Goal: Task Accomplishment & Management: Complete application form

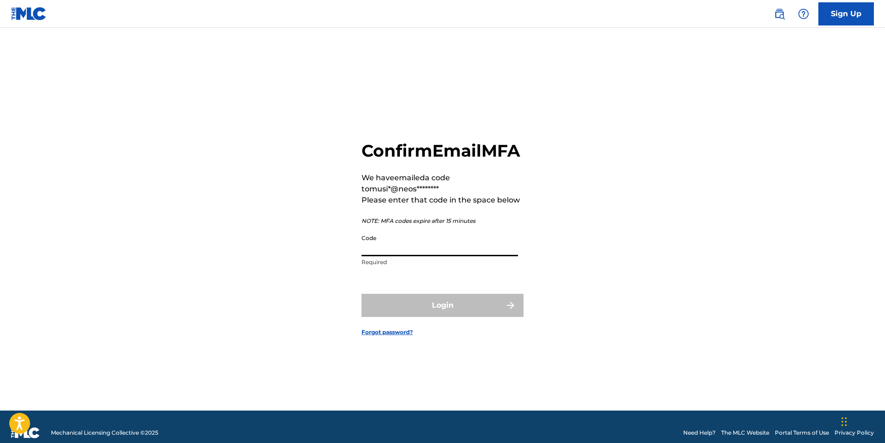
drag, startPoint x: 405, startPoint y: 258, endPoint x: 404, endPoint y: 252, distance: 5.6
click at [405, 256] on input "Code" at bounding box center [440, 243] width 156 height 26
paste input "775376"
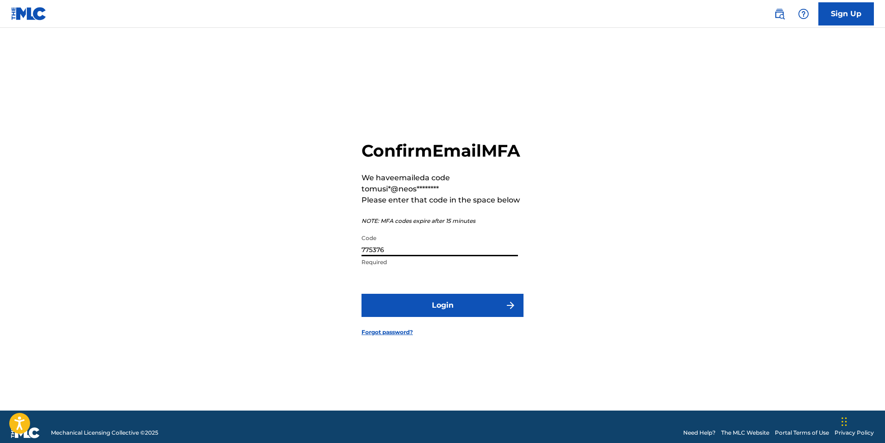
type input "775376"
click at [452, 317] on button "Login" at bounding box center [443, 304] width 162 height 23
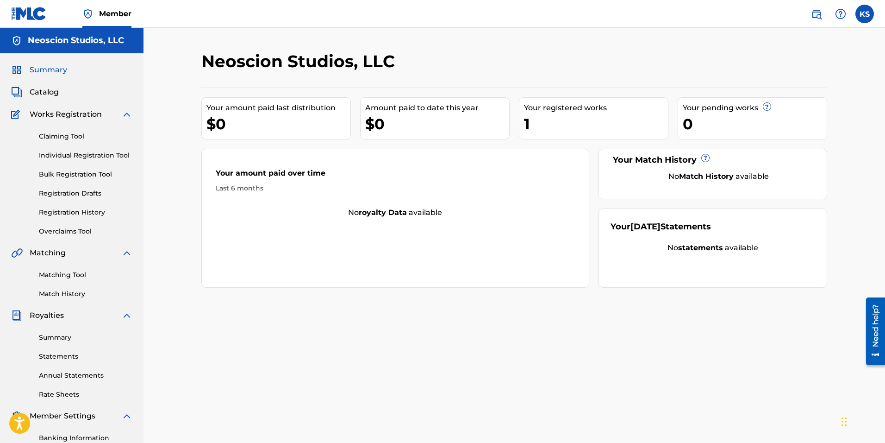
click at [72, 175] on link "Bulk Registration Tool" at bounding box center [86, 174] width 94 height 10
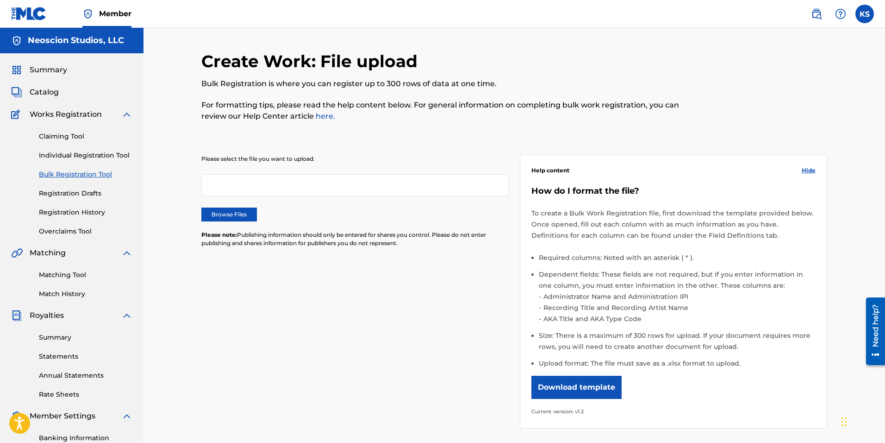
click at [581, 389] on button "Download template" at bounding box center [576, 386] width 90 height 23
click at [692, 56] on div at bounding box center [755, 91] width 144 height 81
drag, startPoint x: 264, startPoint y: 392, endPoint x: 268, endPoint y: 387, distance: 6.2
click at [264, 392] on div "Please select the file you want to upload. Browse Files Please note: Publishing…" at bounding box center [514, 285] width 626 height 307
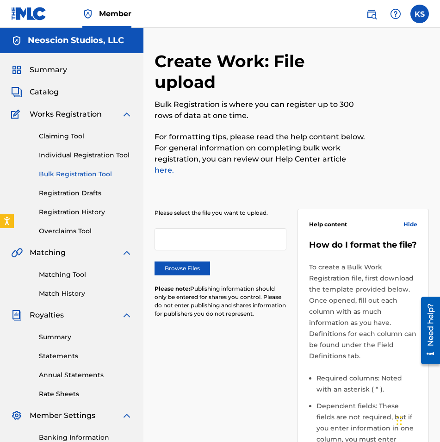
click at [48, 97] on span "Catalog" at bounding box center [44, 92] width 29 height 11
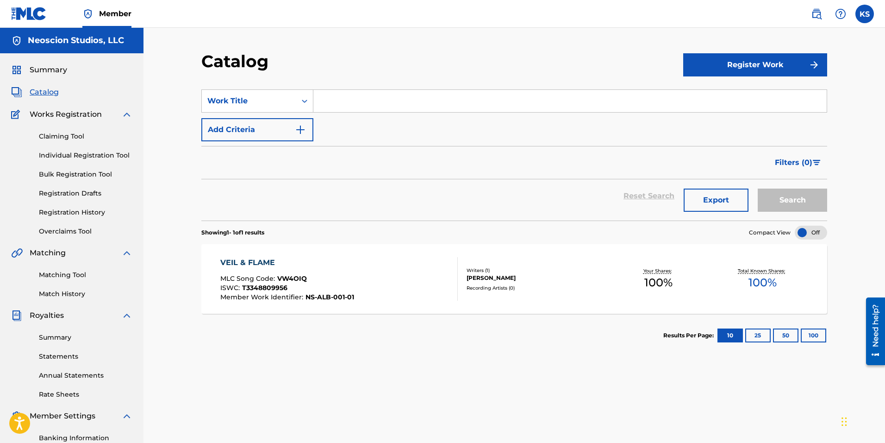
click at [251, 259] on div "VEIL & FLAME" at bounding box center [287, 262] width 134 height 11
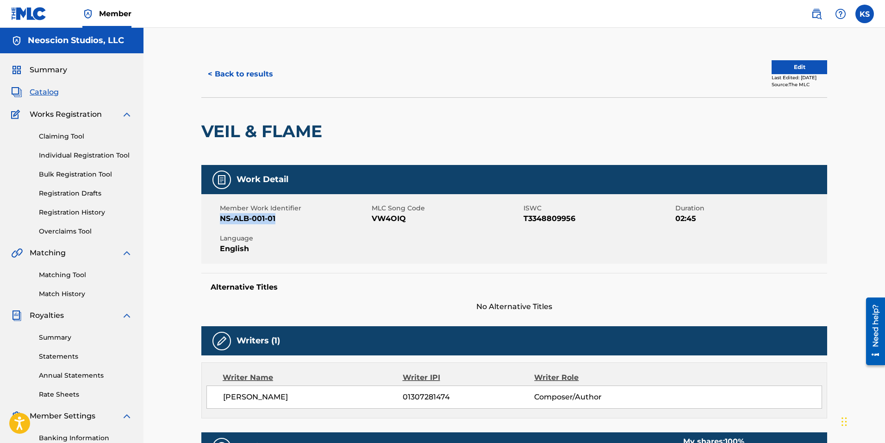
drag, startPoint x: 220, startPoint y: 218, endPoint x: 275, endPoint y: 217, distance: 54.6
click at [275, 217] on span "NS-ALB-001-01" at bounding box center [295, 218] width 150 height 11
copy span "NS-ALB-001-01"
click at [338, 297] on div "Alternative Titles No Alternative Titles" at bounding box center [514, 292] width 626 height 39
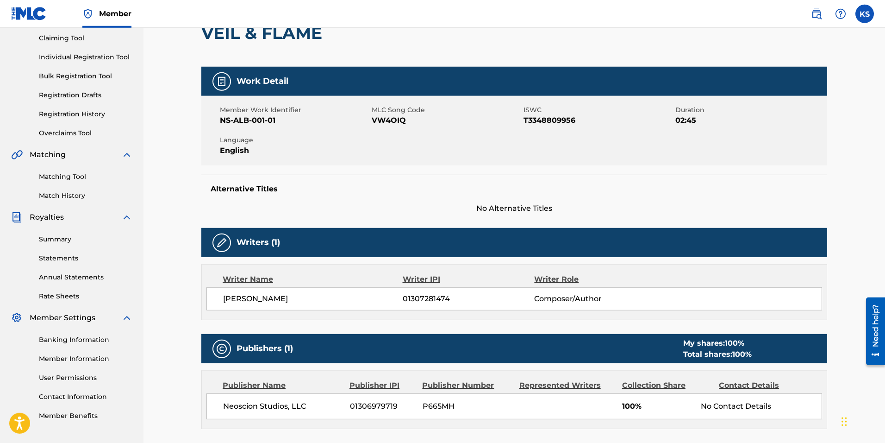
scroll to position [100, 0]
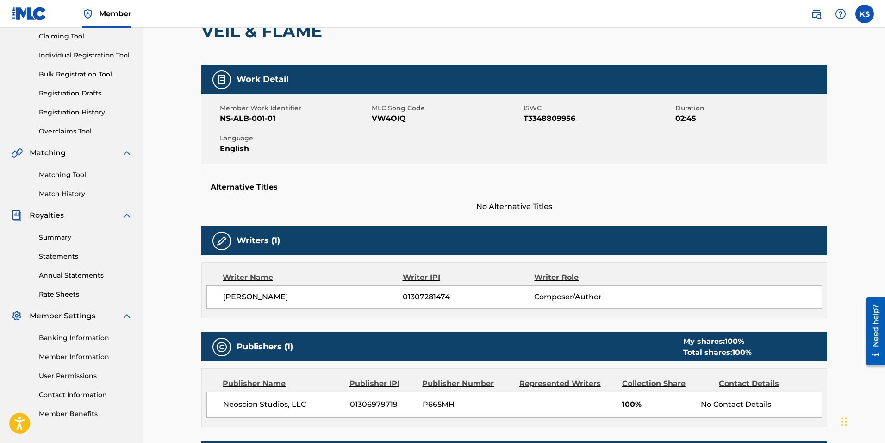
click at [423, 298] on span "01307281474" at bounding box center [468, 296] width 131 height 11
copy span "01307281474"
click at [373, 153] on div "Member Work Identifier NS-ALB-001-01 MLC Song Code VW4OIQ ISWC T3348809956 Dura…" at bounding box center [514, 128] width 626 height 69
click at [436, 408] on span "P665MH" at bounding box center [468, 404] width 90 height 11
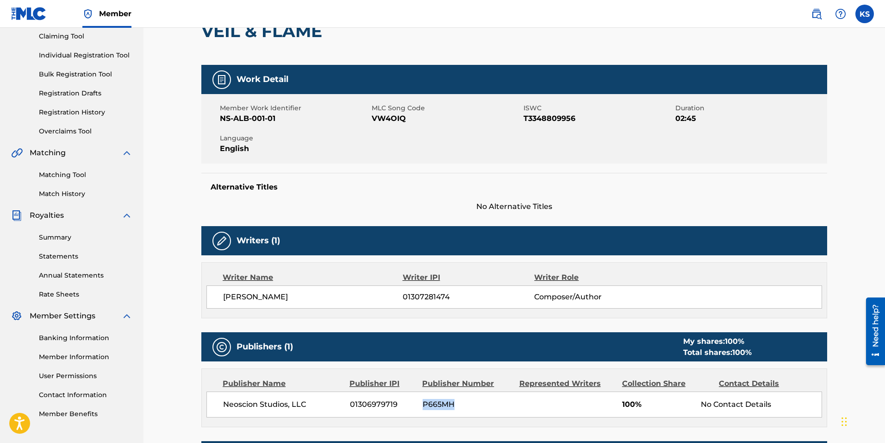
click at [436, 408] on span "P665MH" at bounding box center [468, 404] width 90 height 11
copy span "P665MH"
click at [367, 402] on span "01306979719" at bounding box center [383, 404] width 66 height 11
copy span "01306979719"
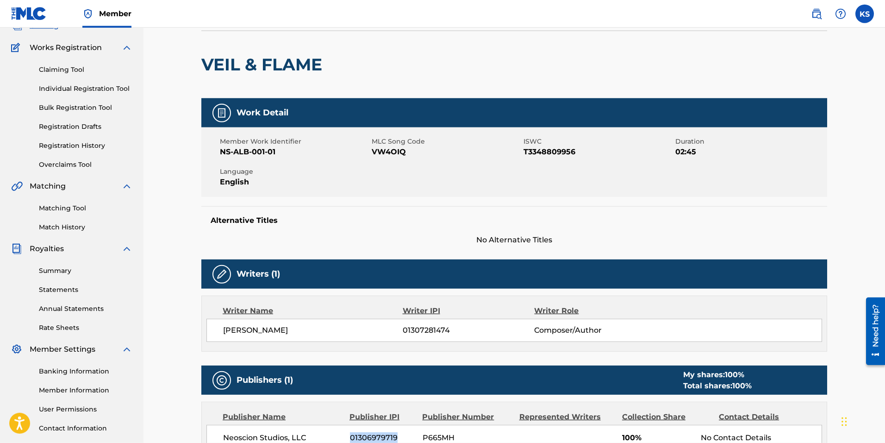
scroll to position [50, 0]
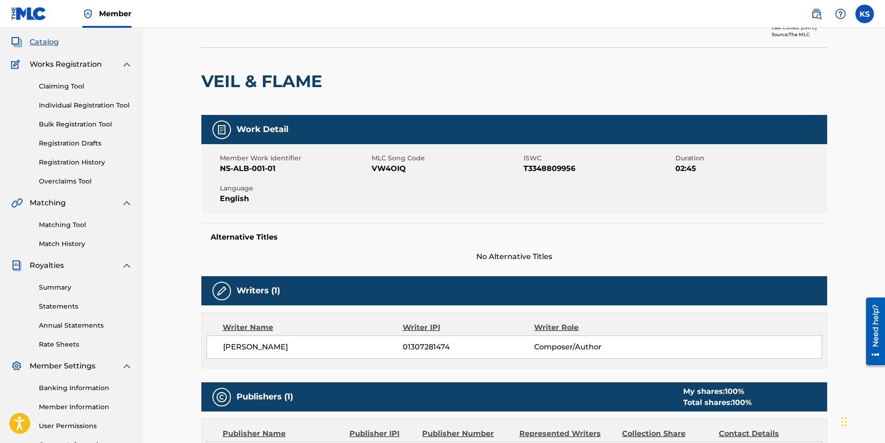
click at [67, 123] on link "Bulk Registration Tool" at bounding box center [86, 124] width 94 height 10
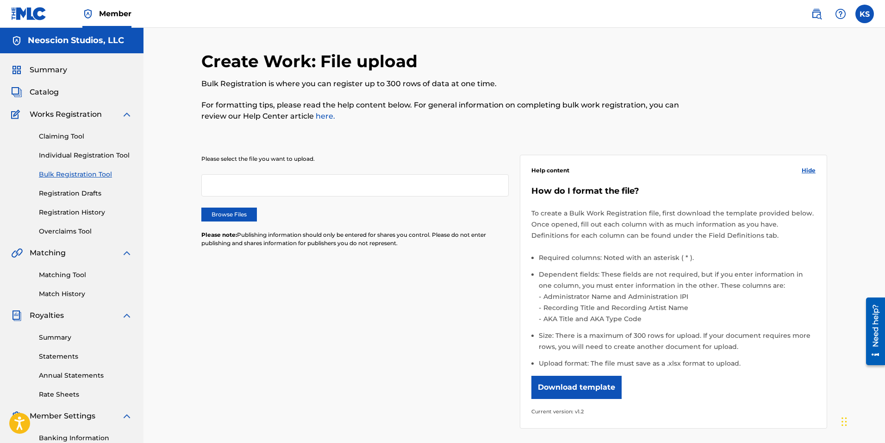
click at [237, 210] on label "Browse Files" at bounding box center [229, 214] width 56 height 14
click at [0, 0] on input "Browse Files" at bounding box center [0, 0] width 0 height 0
click at [46, 90] on span "Catalog" at bounding box center [44, 92] width 29 height 11
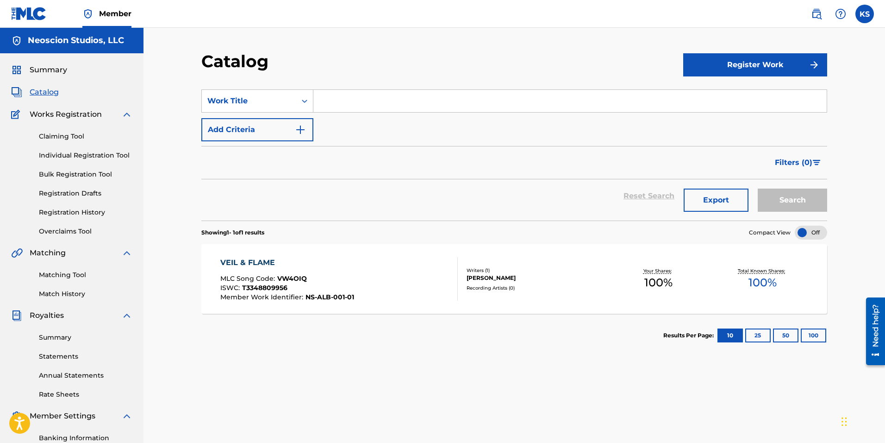
click at [250, 262] on div "VEIL & FLAME" at bounding box center [287, 262] width 134 height 11
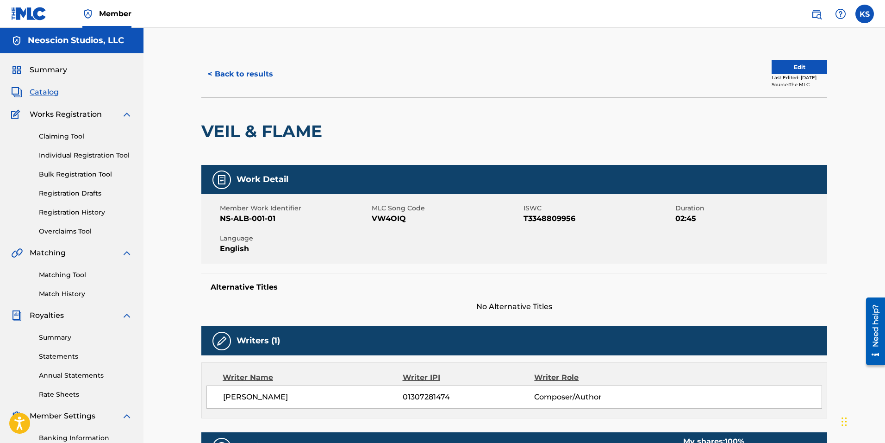
click at [75, 173] on link "Bulk Registration Tool" at bounding box center [86, 174] width 94 height 10
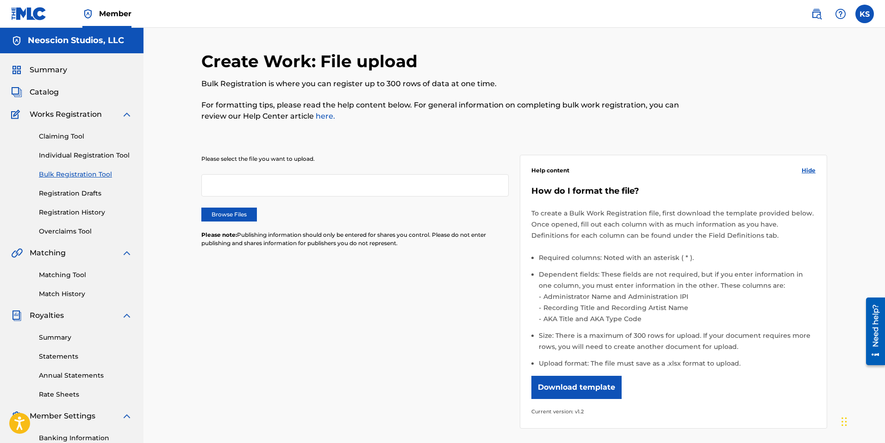
click at [231, 211] on label "Browse Files" at bounding box center [229, 214] width 56 height 14
click at [0, 0] on input "Browse Files" at bounding box center [0, 0] width 0 height 0
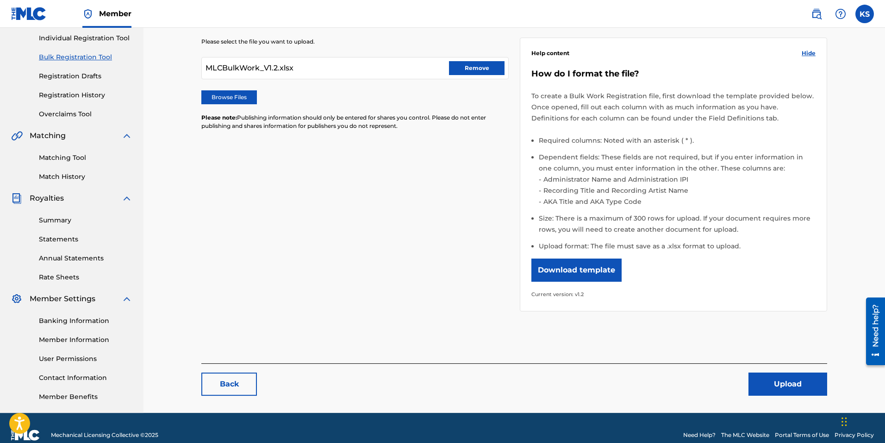
scroll to position [131, 0]
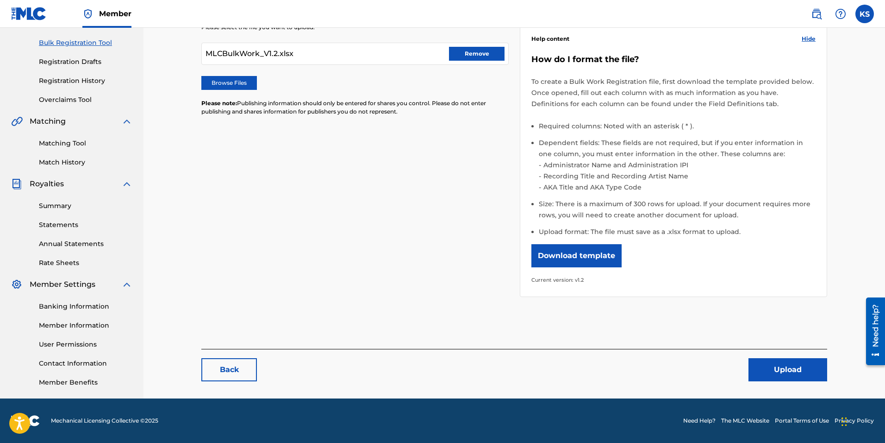
click at [792, 373] on button "Upload" at bounding box center [787, 369] width 79 height 23
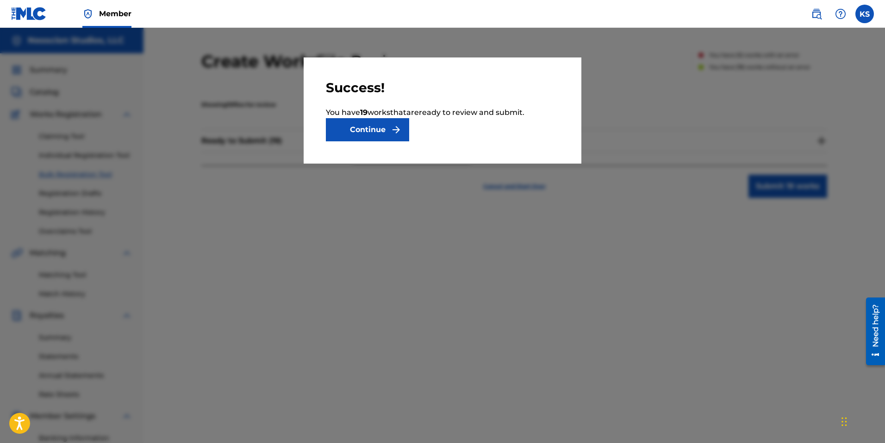
click at [361, 130] on button "Continue" at bounding box center [367, 129] width 83 height 23
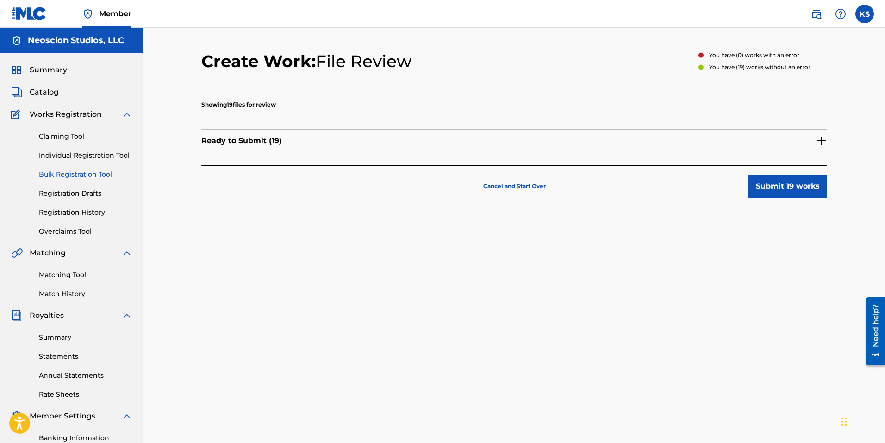
click at [256, 139] on p "Ready to Submit ( 19 )" at bounding box center [241, 140] width 81 height 11
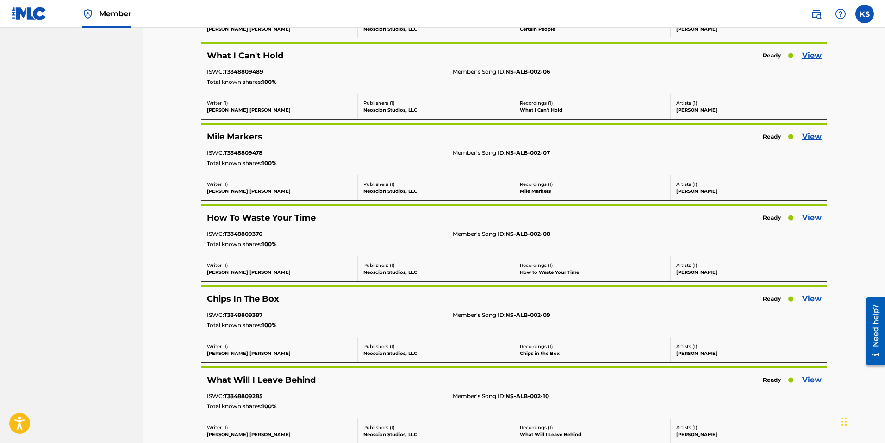
scroll to position [1048, 0]
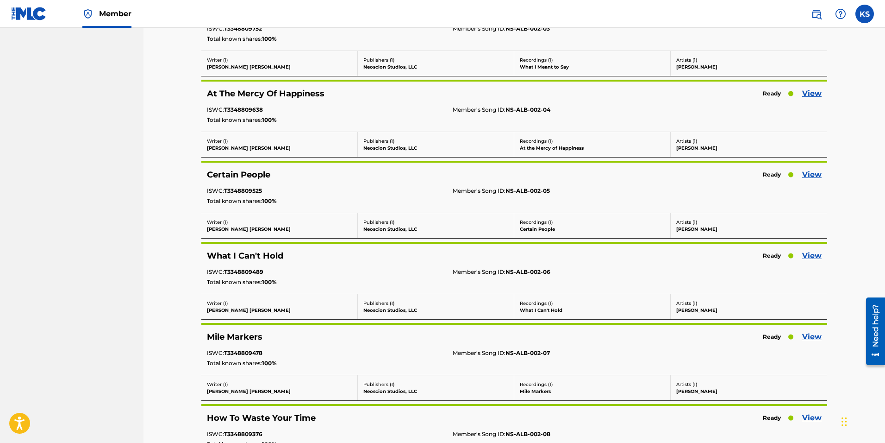
click at [817, 252] on link "View" at bounding box center [811, 255] width 19 height 11
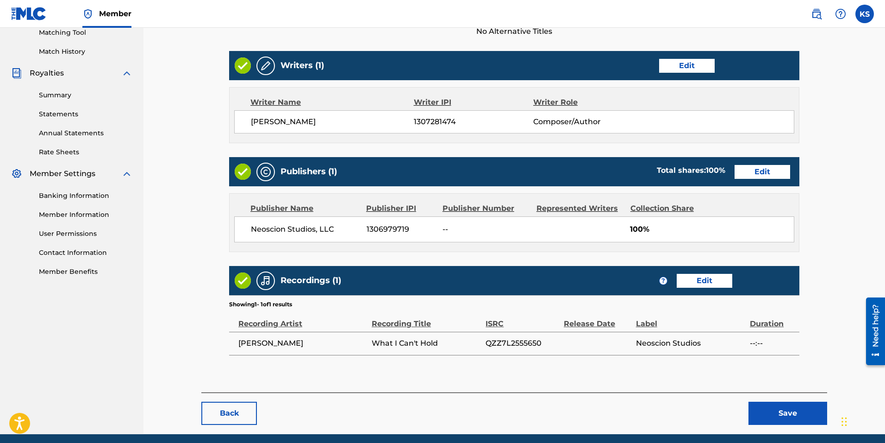
scroll to position [277, 0]
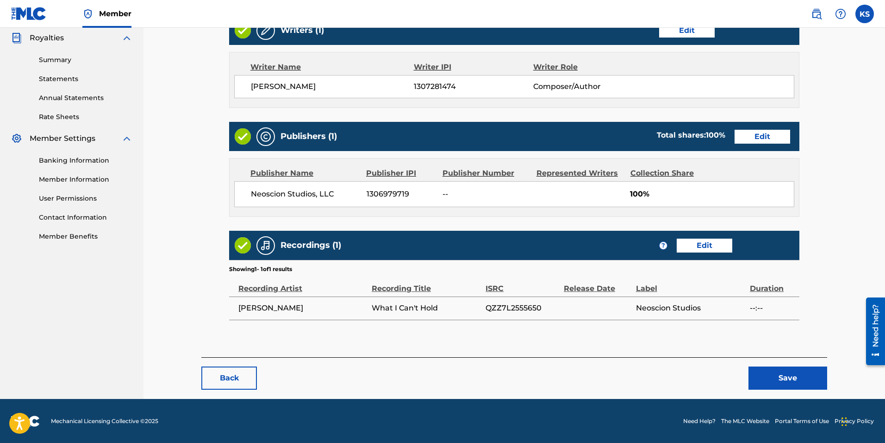
click at [224, 380] on button "Back" at bounding box center [229, 377] width 56 height 23
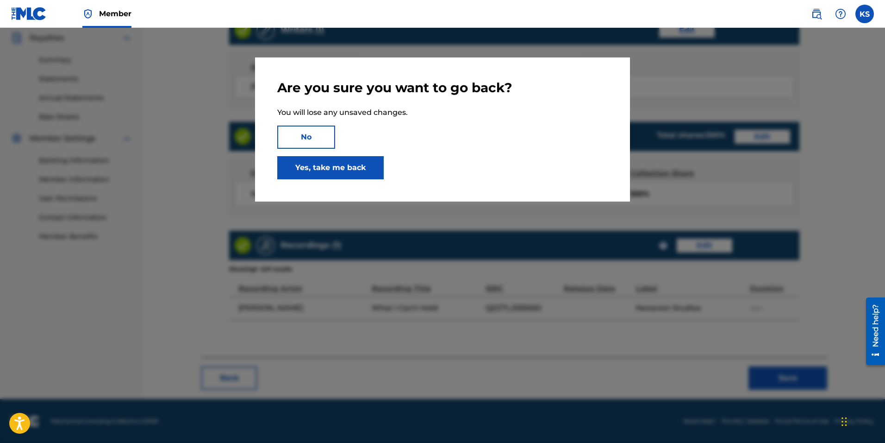
click at [345, 167] on link "Yes, take me back" at bounding box center [330, 167] width 106 height 23
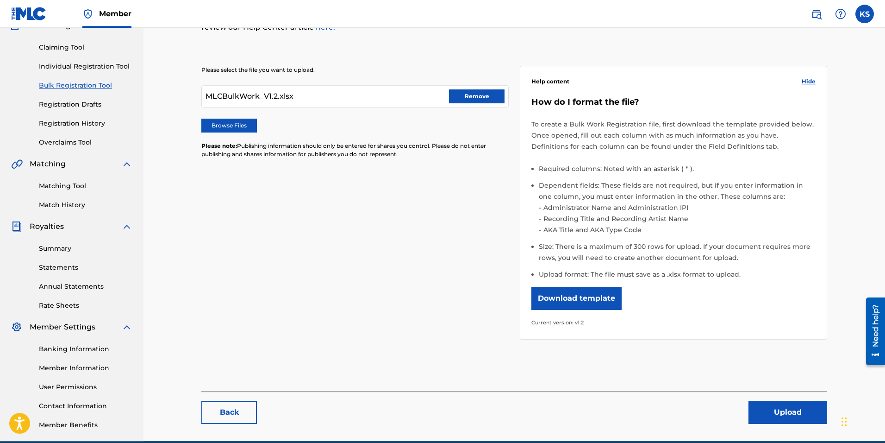
scroll to position [131, 0]
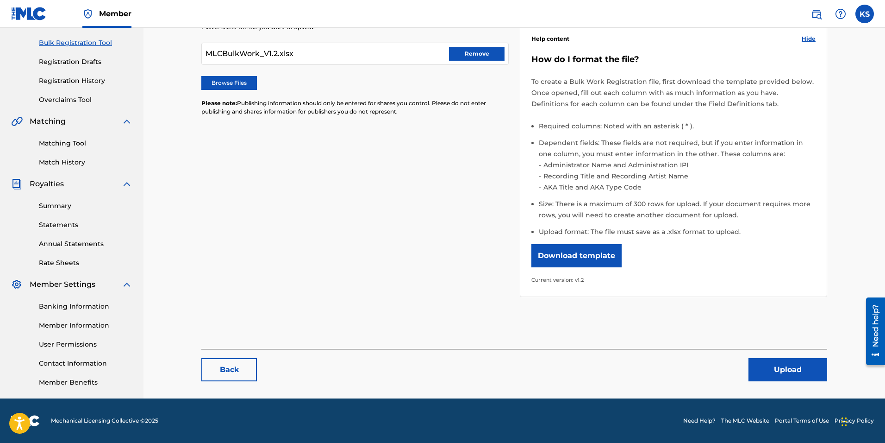
click at [796, 369] on button "Upload" at bounding box center [787, 369] width 79 height 23
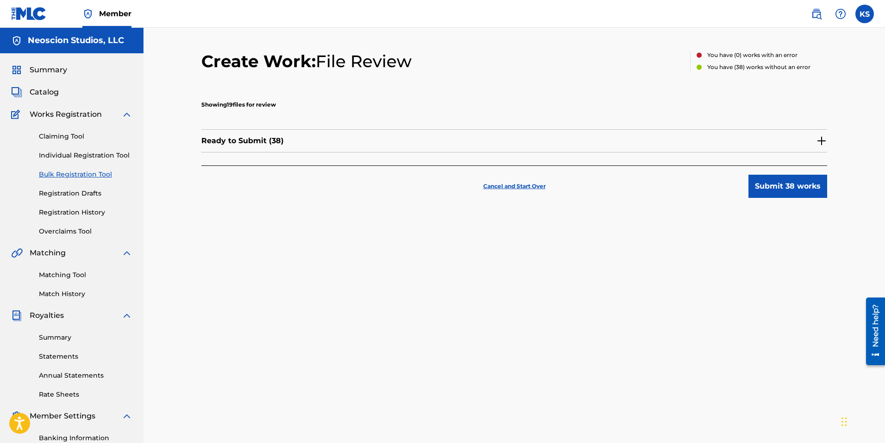
click at [521, 183] on p "Cancel and Start Over" at bounding box center [514, 186] width 62 height 8
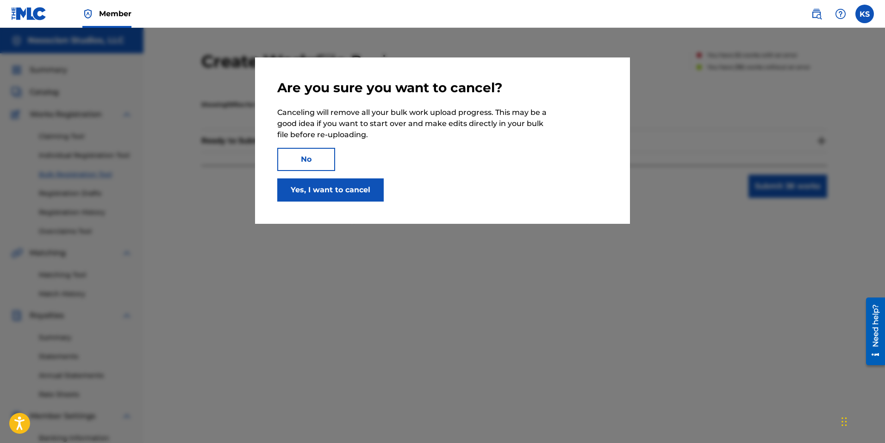
click at [327, 191] on button "Yes, I want to cancel" at bounding box center [330, 189] width 106 height 23
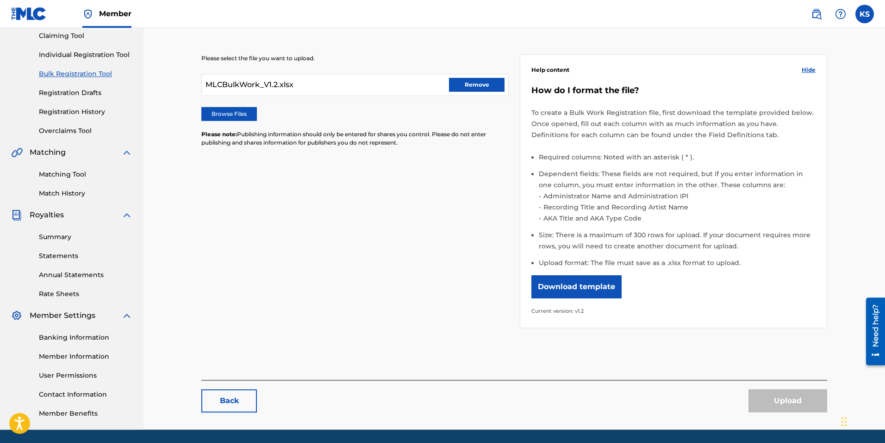
scroll to position [131, 0]
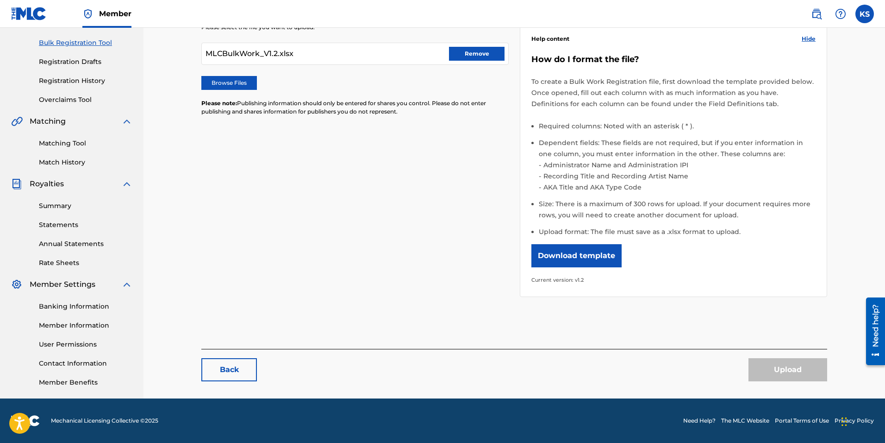
click at [226, 82] on label "Browse Files" at bounding box center [229, 83] width 56 height 14
click at [0, 0] on input "Browse Files" at bounding box center [0, 0] width 0 height 0
click at [790, 368] on button "Upload" at bounding box center [787, 369] width 79 height 23
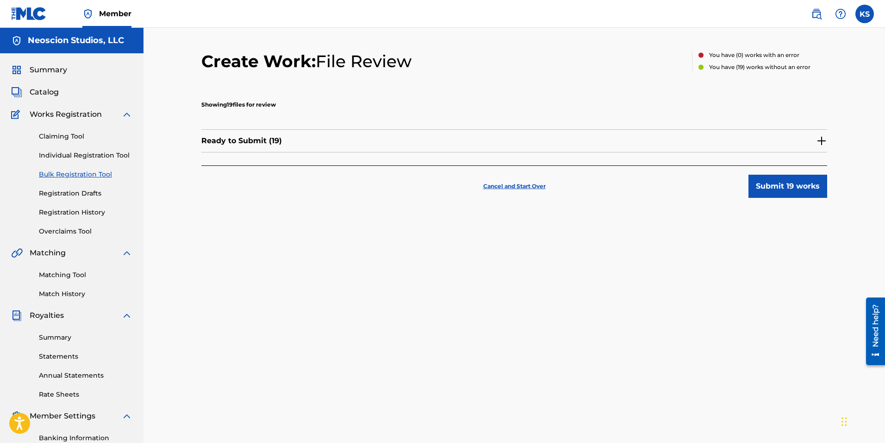
click at [821, 140] on img at bounding box center [821, 140] width 11 height 11
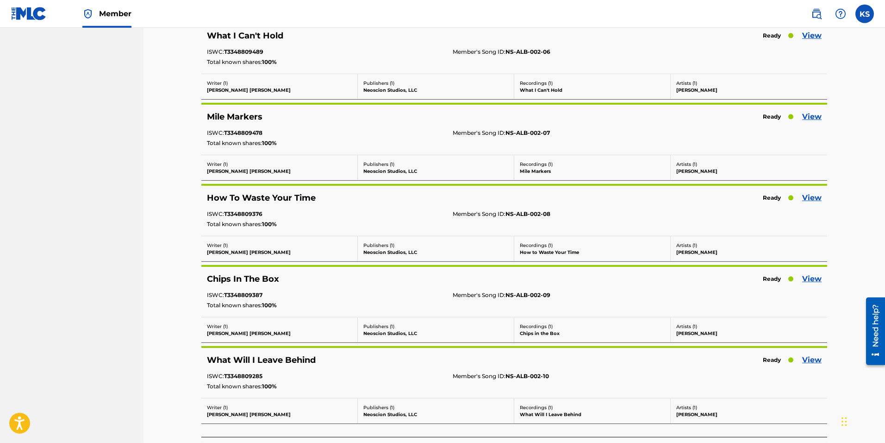
scroll to position [1348, 0]
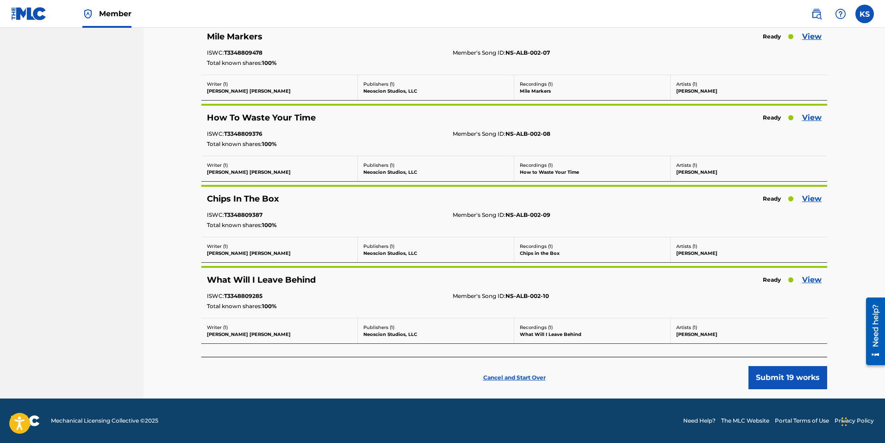
click at [784, 378] on button "Submit 19 works" at bounding box center [787, 377] width 79 height 23
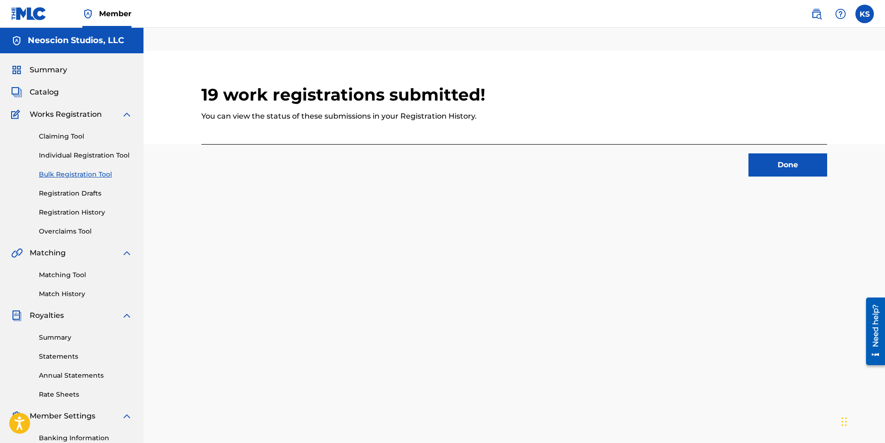
click at [790, 162] on button "Done" at bounding box center [787, 164] width 79 height 23
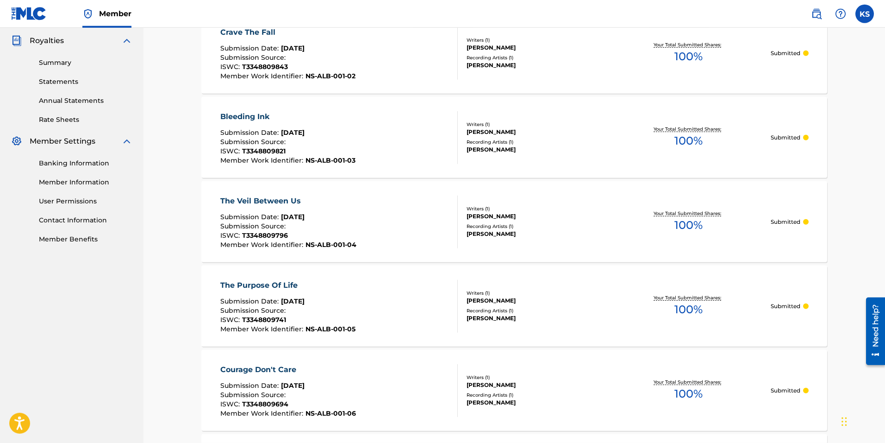
scroll to position [300, 0]
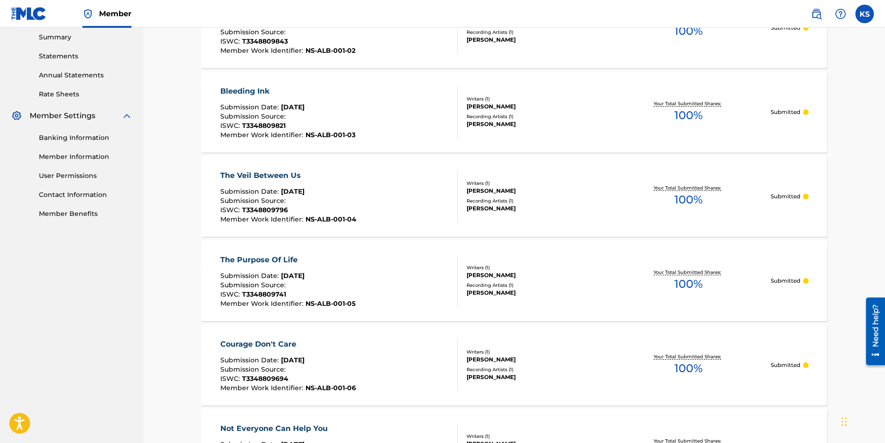
click at [87, 138] on link "Banking Information" at bounding box center [86, 138] width 94 height 10
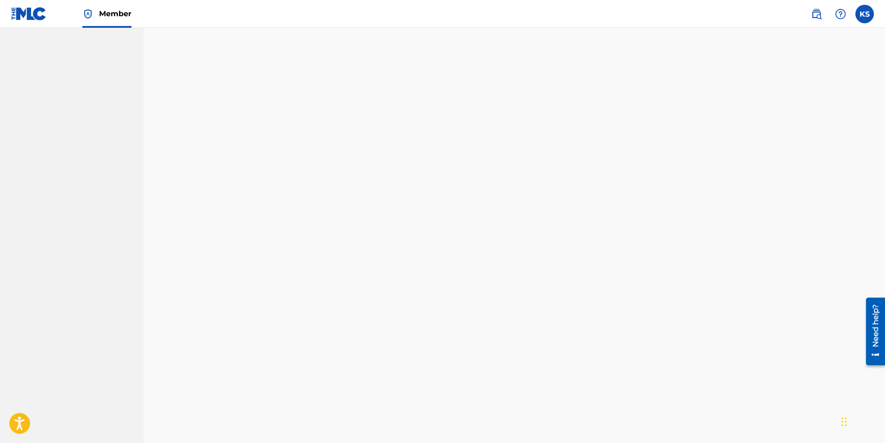
scroll to position [742, 0]
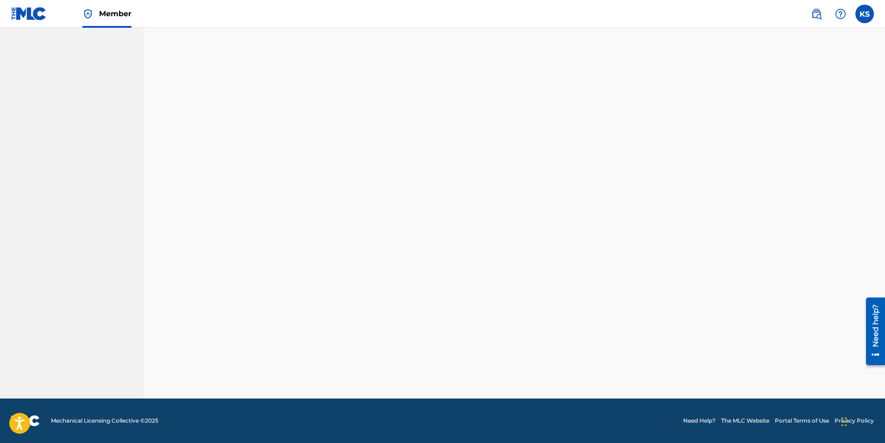
scroll to position [131, 0]
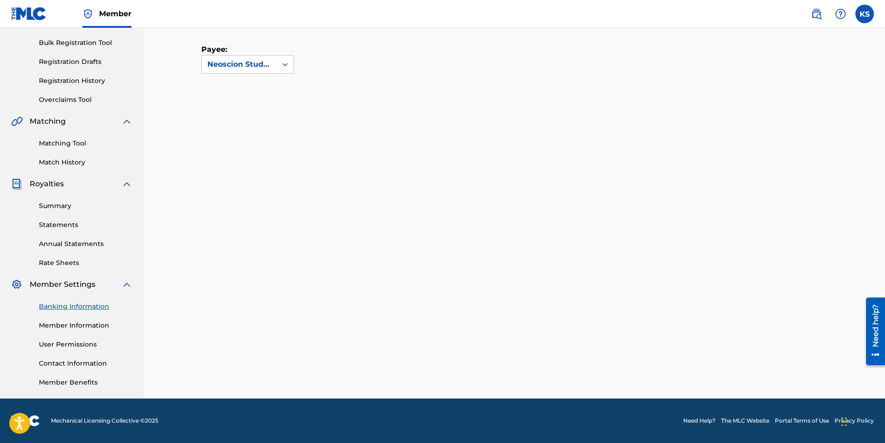
click at [75, 304] on link "Banking Information" at bounding box center [86, 306] width 94 height 10
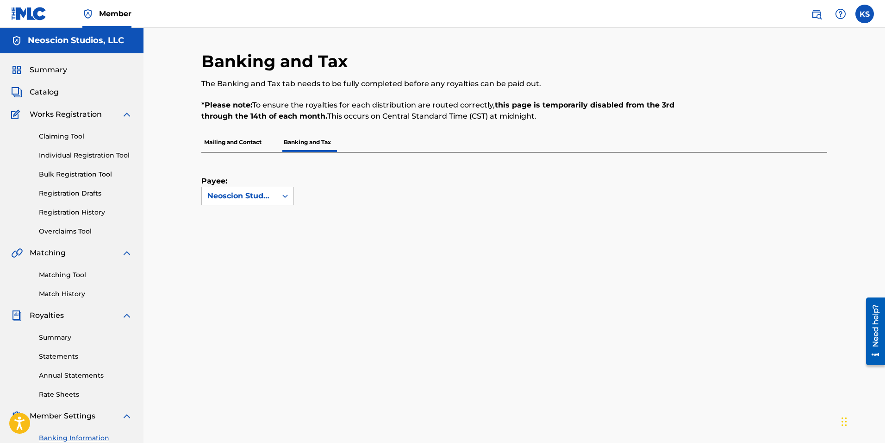
click at [232, 137] on p "Mailing and Contact" at bounding box center [232, 141] width 63 height 19
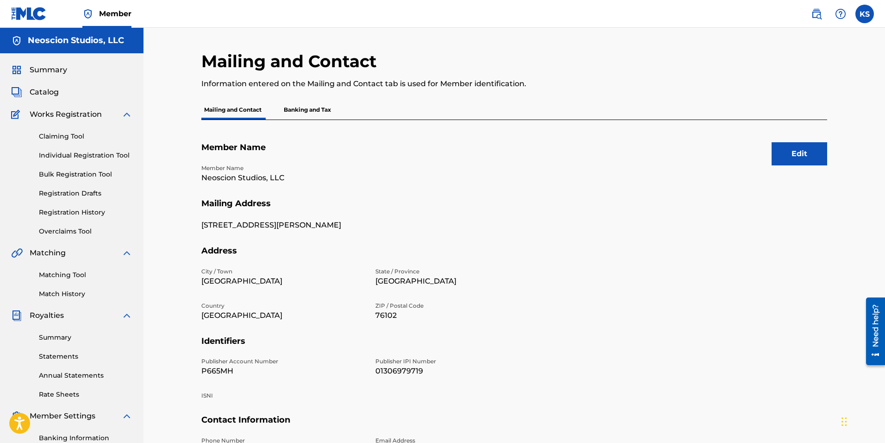
click at [805, 158] on button "Edit" at bounding box center [800, 153] width 56 height 23
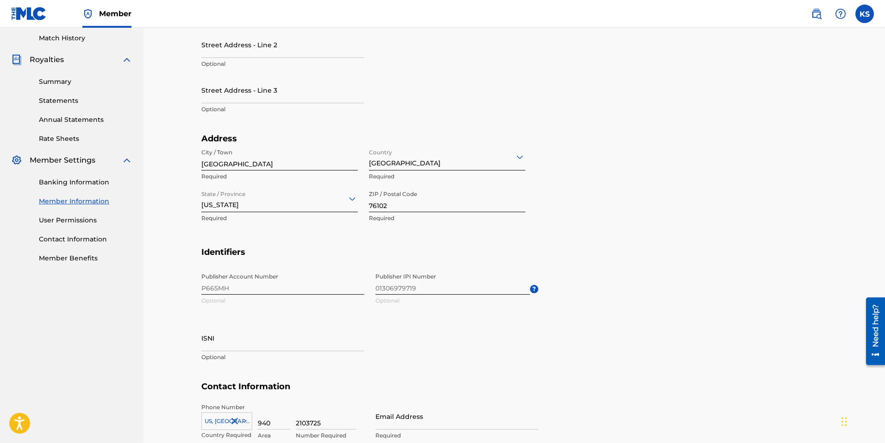
scroll to position [339, 0]
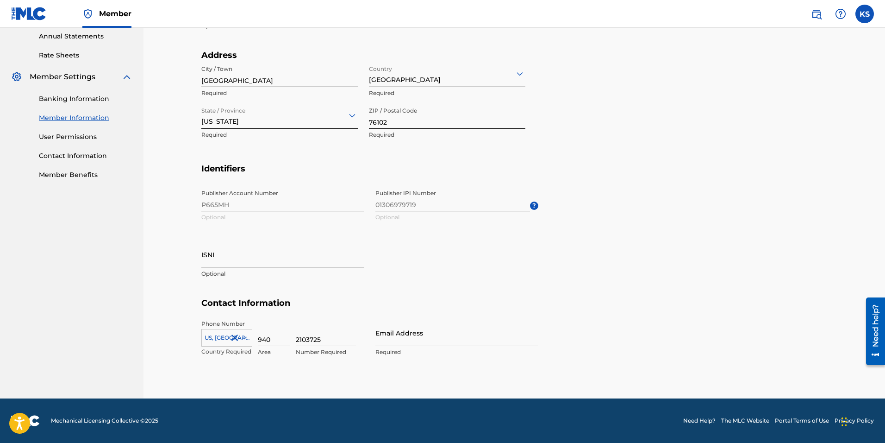
click at [396, 340] on input "Email Address" at bounding box center [456, 332] width 163 height 26
type input "studio@neoscion.com"
click at [547, 284] on section "Identifiers Publisher Account Number P665MH Optional Publisher IPI Number 01306…" at bounding box center [514, 230] width 626 height 135
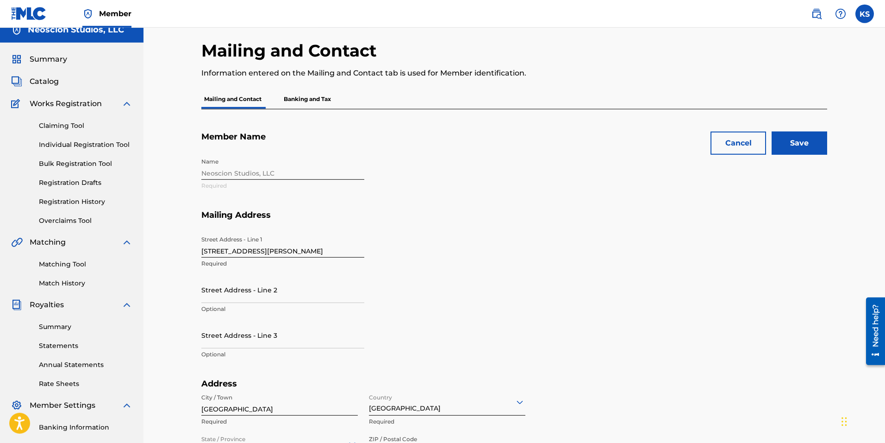
scroll to position [0, 0]
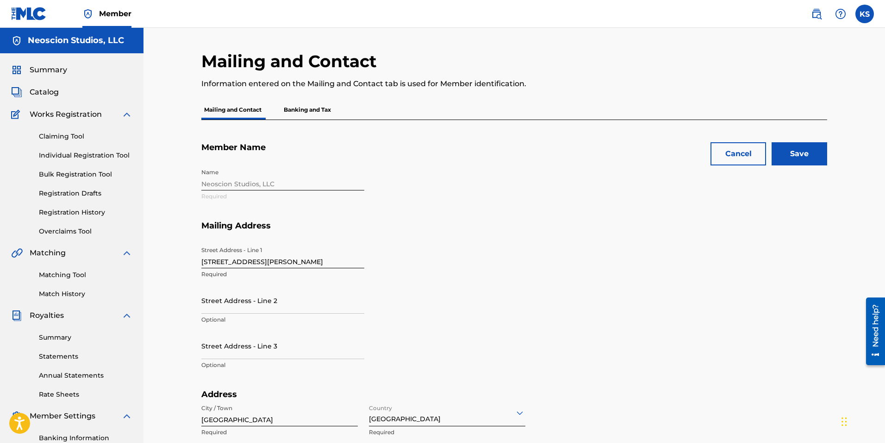
click at [800, 150] on input "Save" at bounding box center [800, 153] width 56 height 23
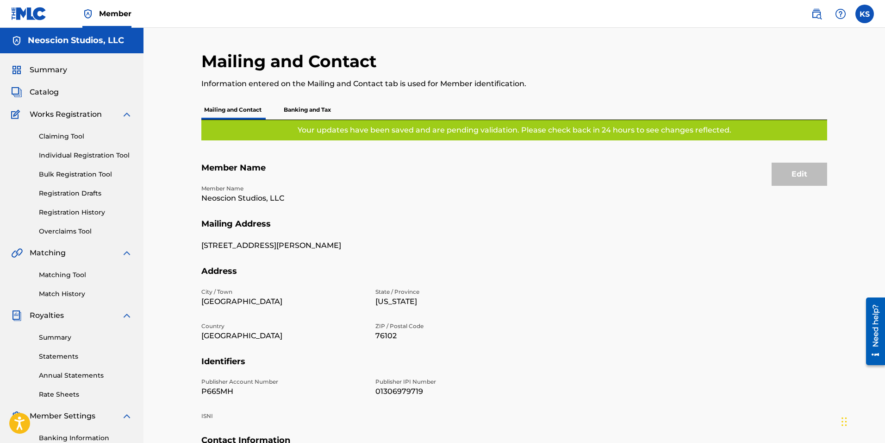
click at [299, 107] on p "Banking and Tax" at bounding box center [307, 109] width 53 height 19
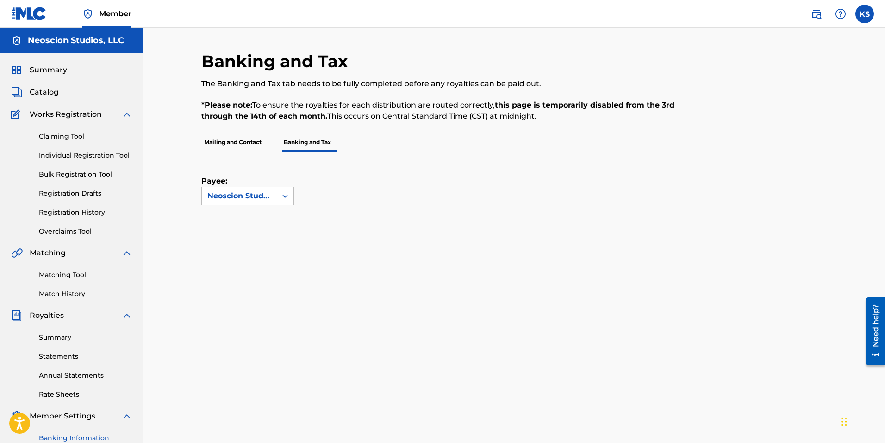
click at [867, 17] on label at bounding box center [864, 14] width 19 height 19
click at [865, 14] on input "KS Kenneth Smith music@neoscion.com Notification Preferences Profile Log out" at bounding box center [865, 14] width 0 height 0
click at [771, 115] on link "Profile" at bounding box center [773, 115] width 19 height 8
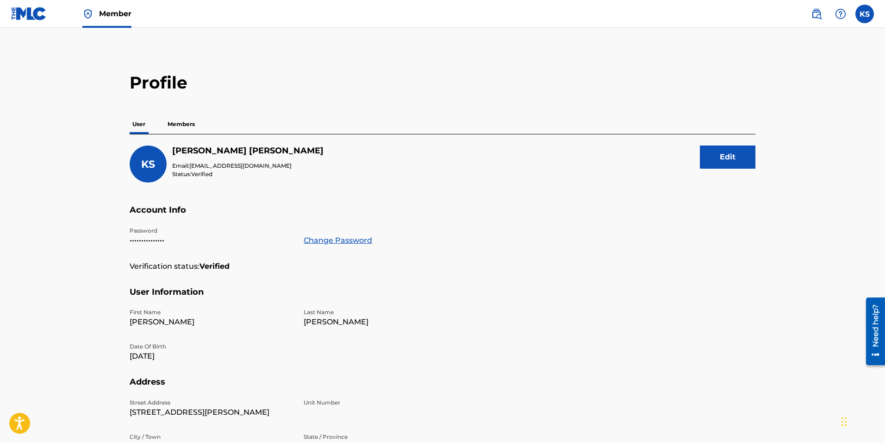
click at [722, 156] on button "Edit" at bounding box center [728, 156] width 56 height 23
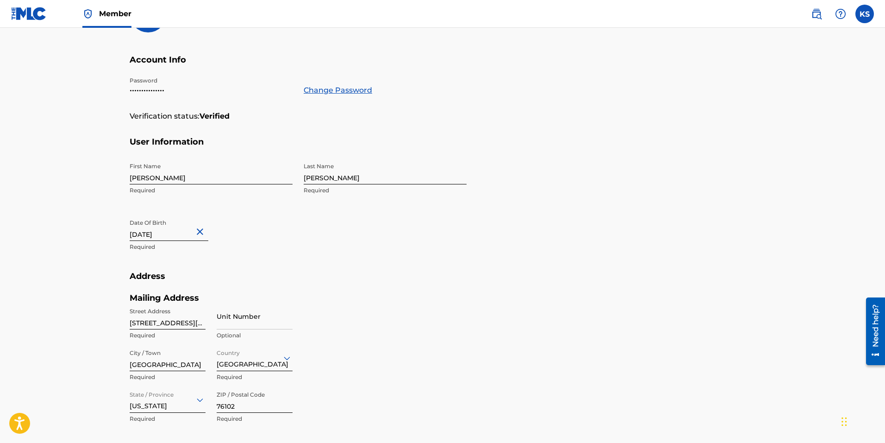
scroll to position [299, 0]
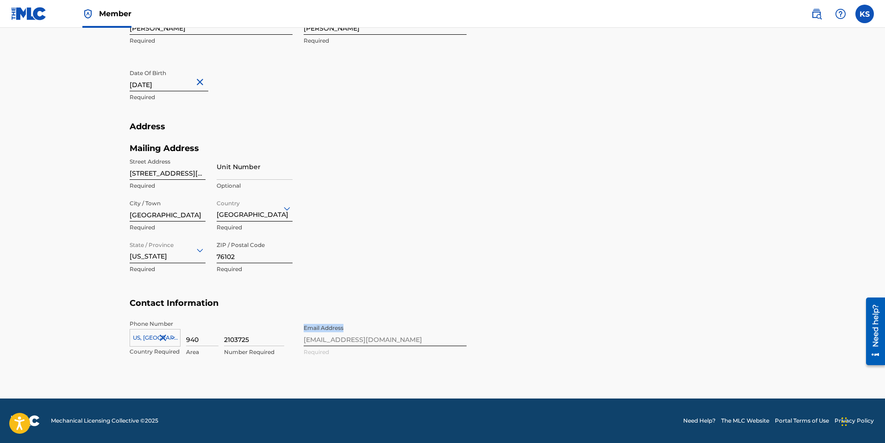
click at [313, 340] on div "Phone Number US, CA +1 Country Required 940 Area 2103725 Number Required Email …" at bounding box center [298, 347] width 337 height 56
click at [318, 340] on div "Phone Number US, CA +1 Country Required 940 Area 2103725 Number Required Email …" at bounding box center [298, 347] width 337 height 56
click at [320, 335] on div "Phone Number US, CA +1 Country Required 940 Area 2103725 Number Required Email …" at bounding box center [298, 347] width 337 height 56
click at [395, 333] on div "Phone Number US, CA +1 Country Required 940 Area 2103725 Number Required Email …" at bounding box center [298, 347] width 337 height 56
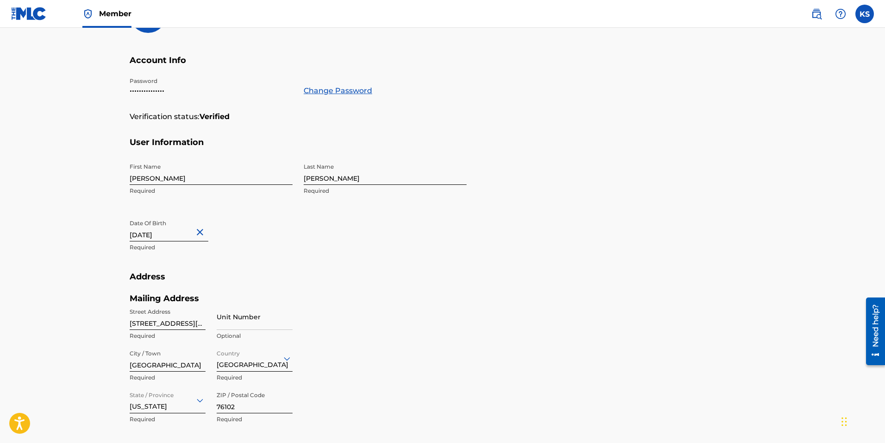
scroll to position [0, 0]
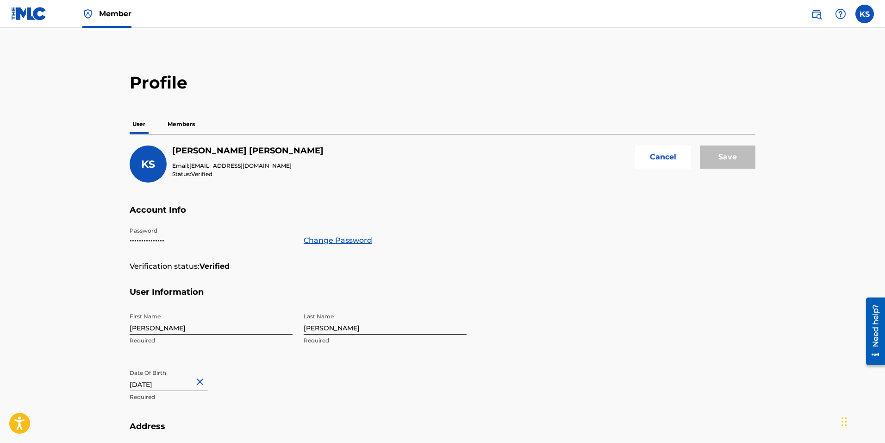
click at [669, 154] on button "Cancel" at bounding box center [663, 156] width 56 height 23
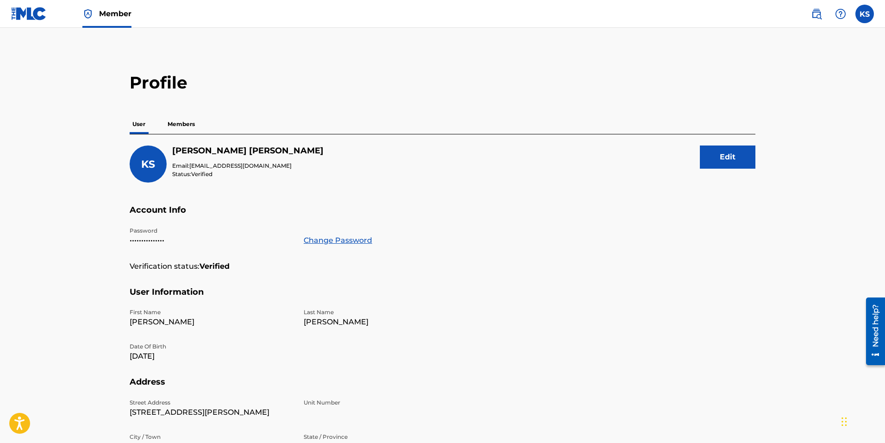
click at [345, 239] on link "Change Password" at bounding box center [338, 240] width 69 height 11
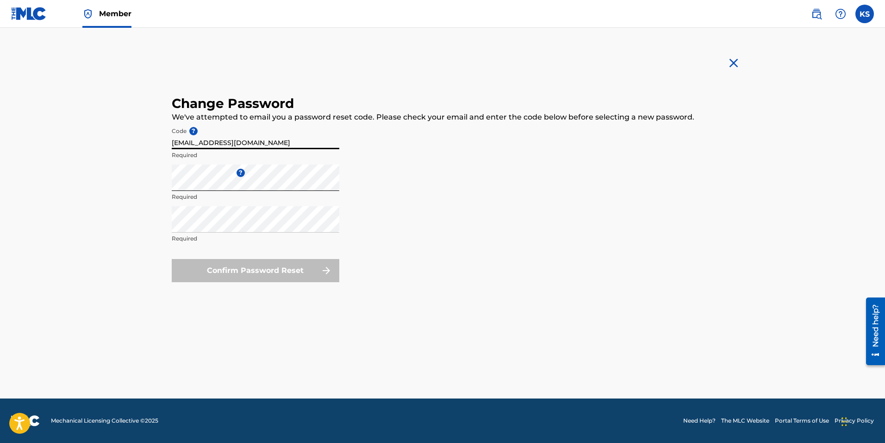
click at [187, 143] on input "[EMAIL_ADDRESS][DOMAIN_NAME]" at bounding box center [256, 136] width 168 height 26
click at [187, 142] on input "[EMAIL_ADDRESS][DOMAIN_NAME]" at bounding box center [256, 136] width 168 height 26
type input "studio@neoscion.com"
click at [432, 197] on form "Code ? studio@neoscion.com Required Enter a new password ? Required Repeat the …" at bounding box center [443, 202] width 542 height 159
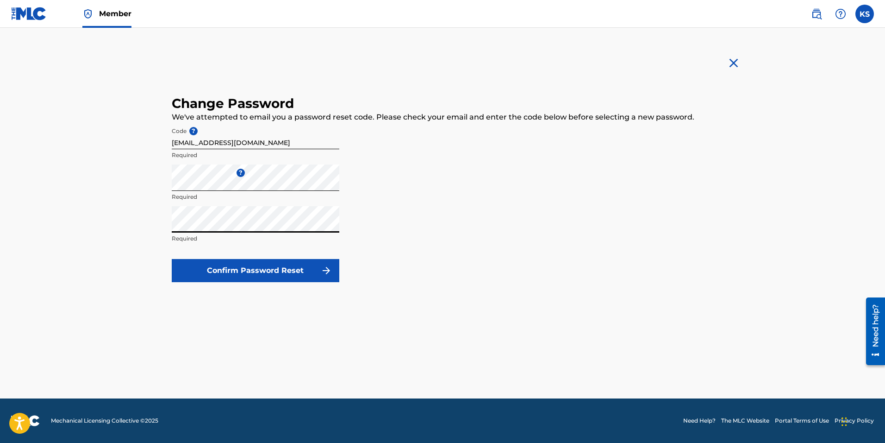
click at [254, 270] on button "Confirm Password Reset" at bounding box center [256, 270] width 168 height 23
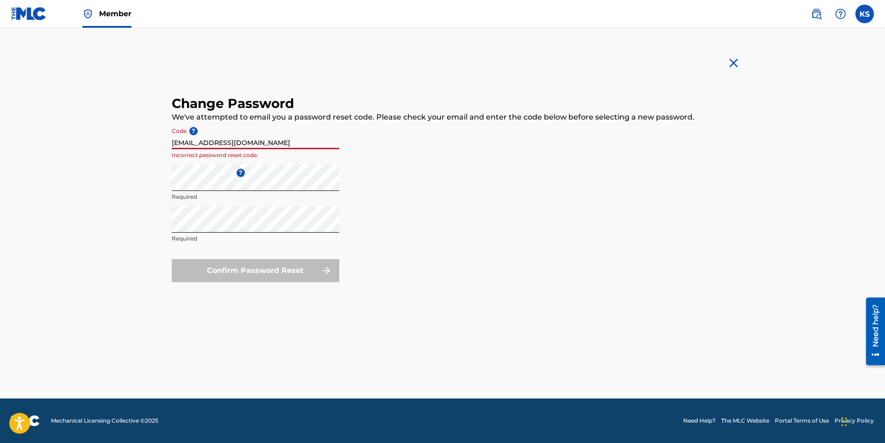
click at [235, 143] on input "studio@neoscion.com" at bounding box center [256, 136] width 168 height 26
click at [236, 142] on input "studio@neoscion.com" at bounding box center [256, 136] width 168 height 26
click at [394, 183] on form "Code ? studio@neoscion.com Incorrect password reset code. Enter a new password …" at bounding box center [443, 202] width 542 height 159
click at [735, 58] on img at bounding box center [733, 63] width 15 height 15
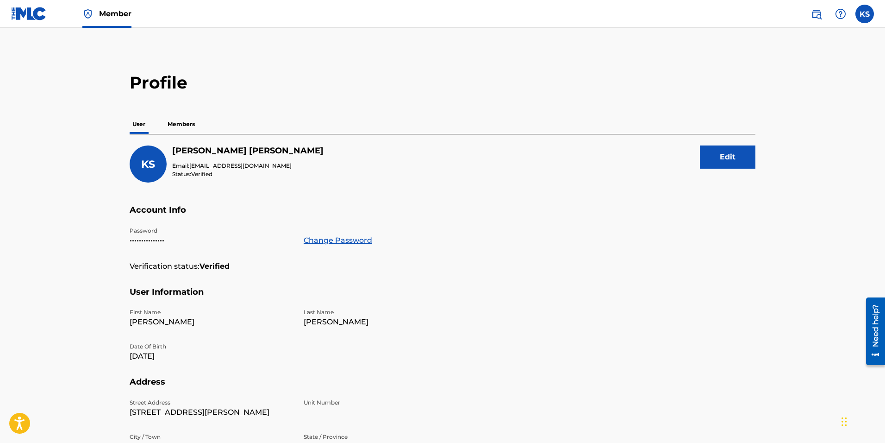
click at [181, 124] on p "Members" at bounding box center [181, 123] width 33 height 19
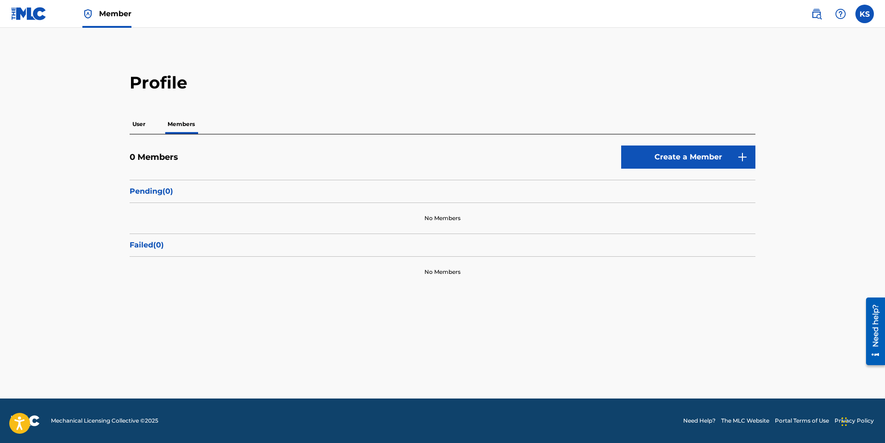
click at [145, 125] on p "User" at bounding box center [139, 123] width 19 height 19
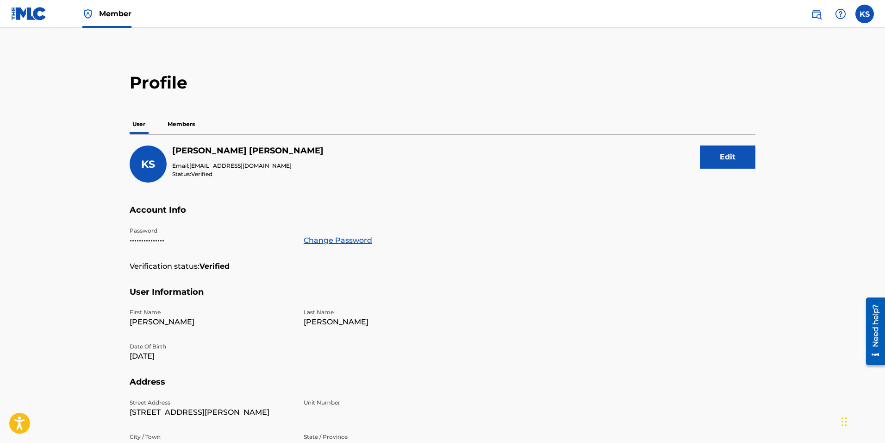
click at [731, 155] on button "Edit" at bounding box center [728, 156] width 56 height 23
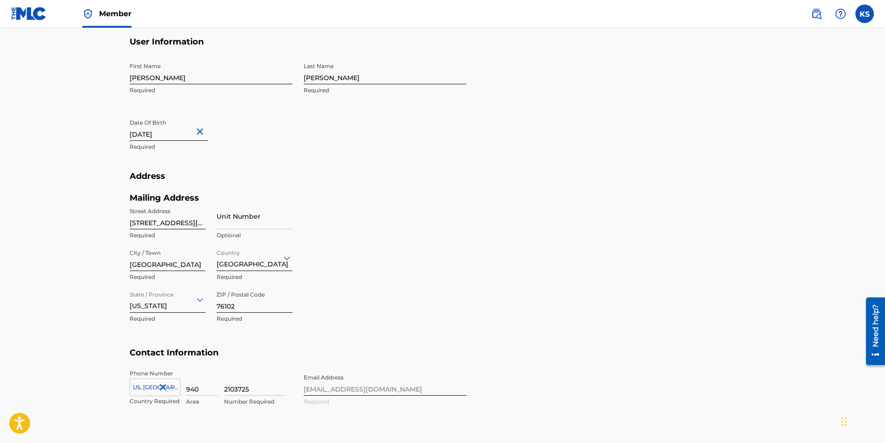
scroll to position [299, 0]
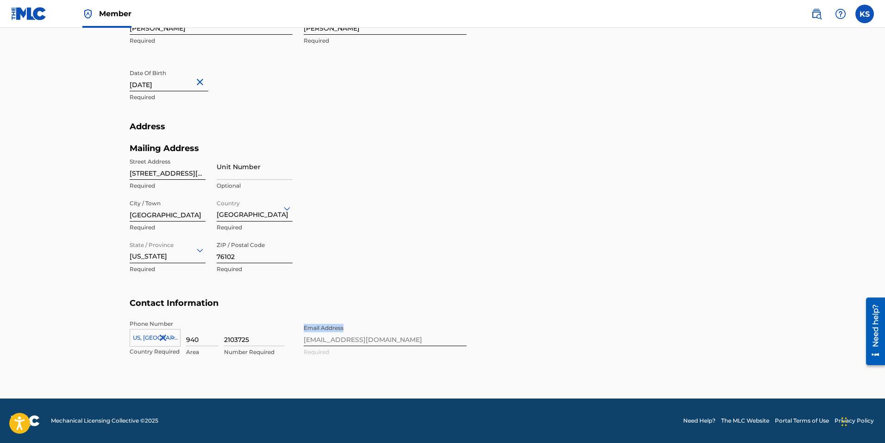
click at [315, 341] on div "Phone Number US, CA +1 Country Required 940 Area 2103725 Number Required Email …" at bounding box center [298, 347] width 337 height 56
click at [365, 343] on div "Phone Number US, CA +1 Country Required 940 Area 2103725 Number Required Email …" at bounding box center [298, 347] width 337 height 56
click at [314, 337] on div "Phone Number US, CA +1 Country Required 940 Area 2103725 Number Required Email …" at bounding box center [298, 347] width 337 height 56
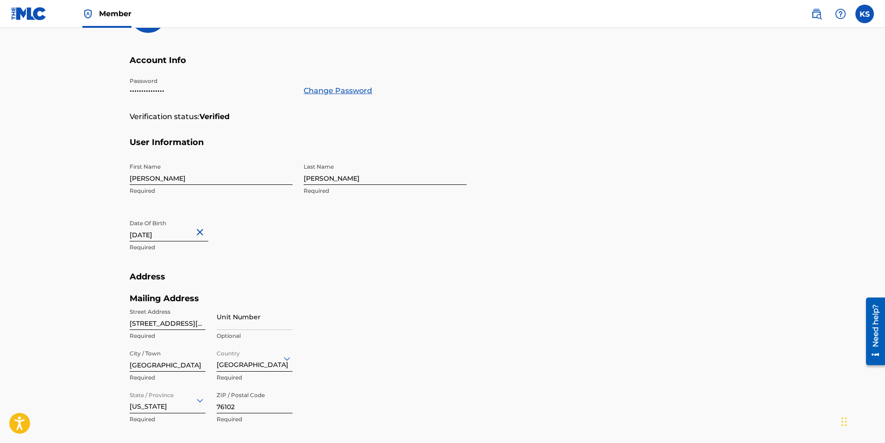
scroll to position [0, 0]
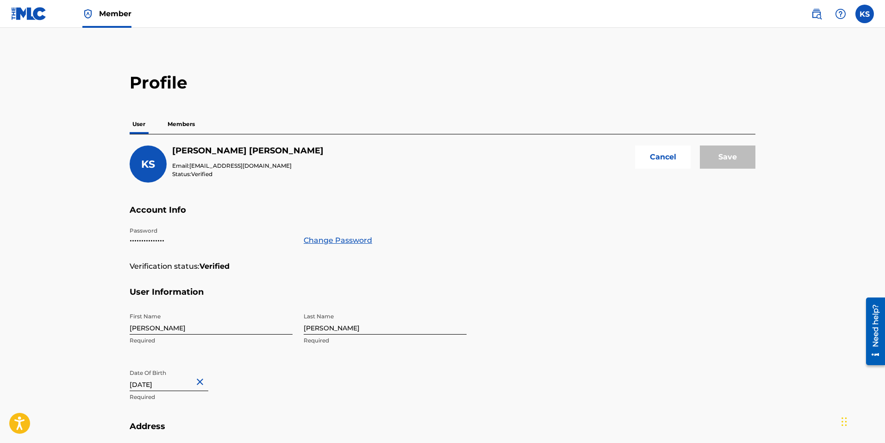
click at [669, 156] on button "Cancel" at bounding box center [663, 156] width 56 height 23
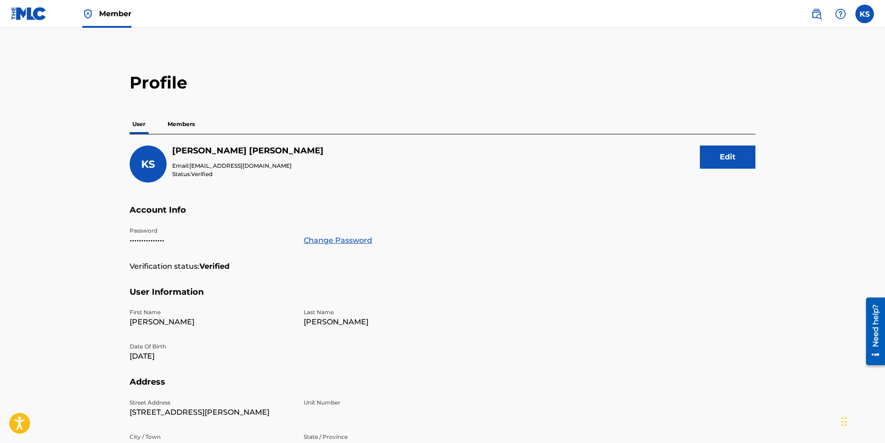
click at [30, 13] on img at bounding box center [29, 13] width 36 height 13
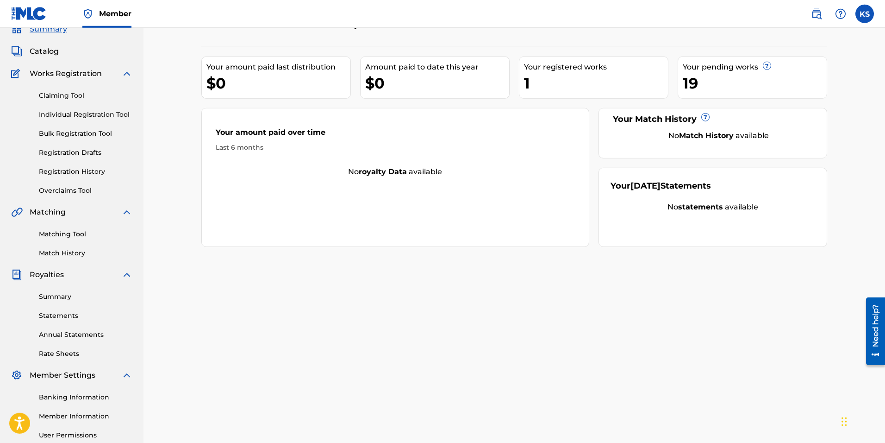
scroll to position [100, 0]
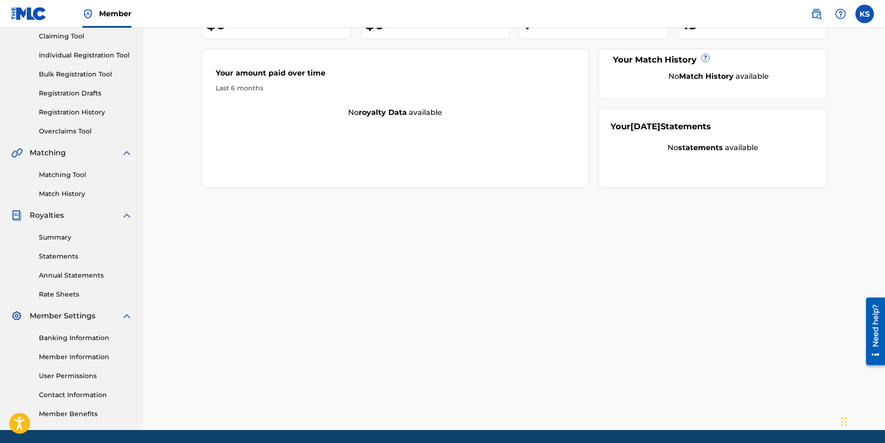
click at [73, 354] on link "Member Information" at bounding box center [86, 357] width 94 height 10
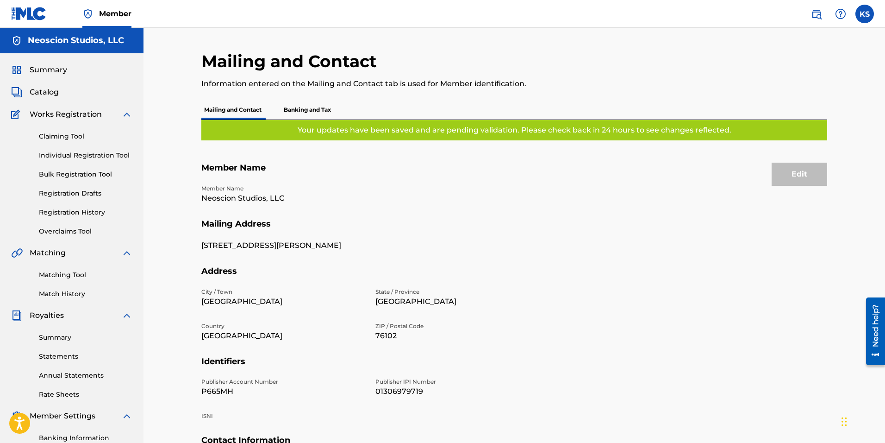
scroll to position [131, 0]
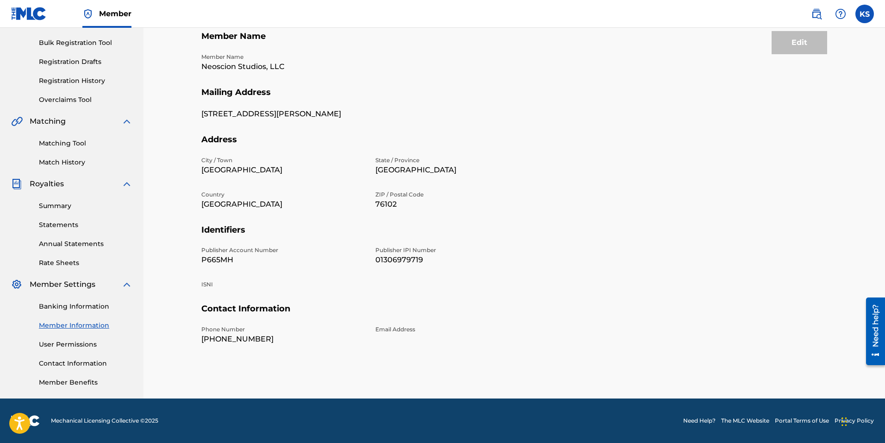
click at [69, 363] on link "Contact Information" at bounding box center [86, 363] width 94 height 10
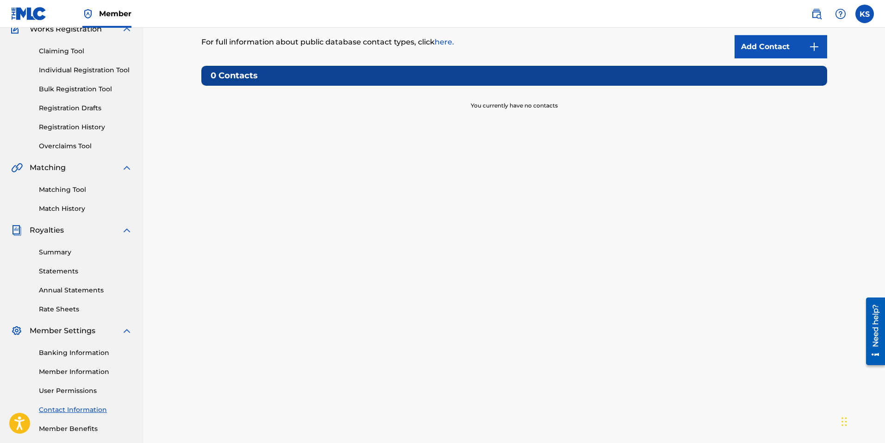
scroll to position [131, 0]
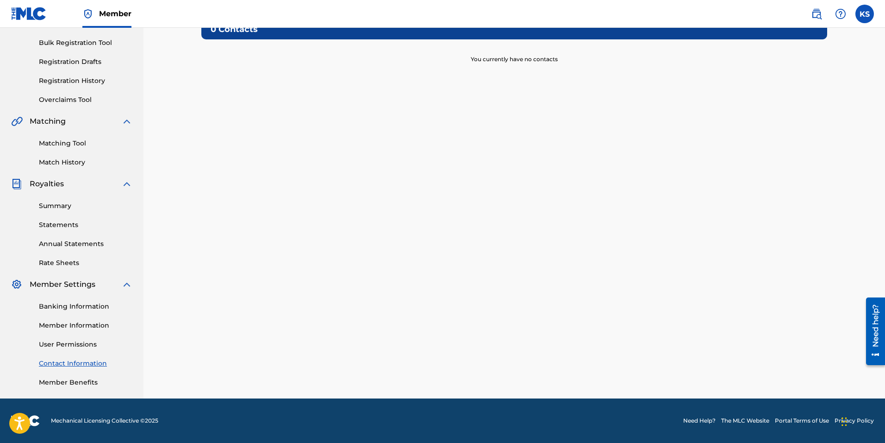
click at [64, 343] on link "User Permissions" at bounding box center [86, 344] width 94 height 10
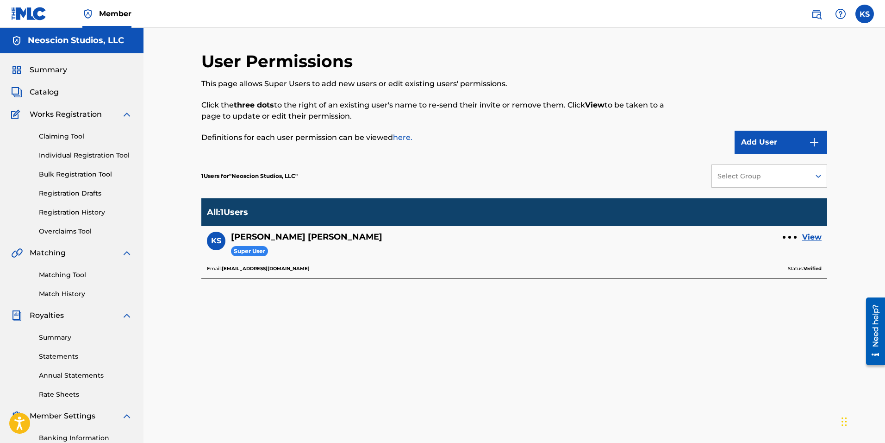
click at [780, 237] on div "KS Kenneth Smith Super User View" at bounding box center [514, 247] width 615 height 33
click at [788, 236] on div at bounding box center [790, 237] width 14 height 6
click at [804, 297] on div "User Permissions This page allows Super Users to add new users or edit existing…" at bounding box center [514, 290] width 626 height 479
click at [815, 236] on link "View" at bounding box center [811, 236] width 19 height 11
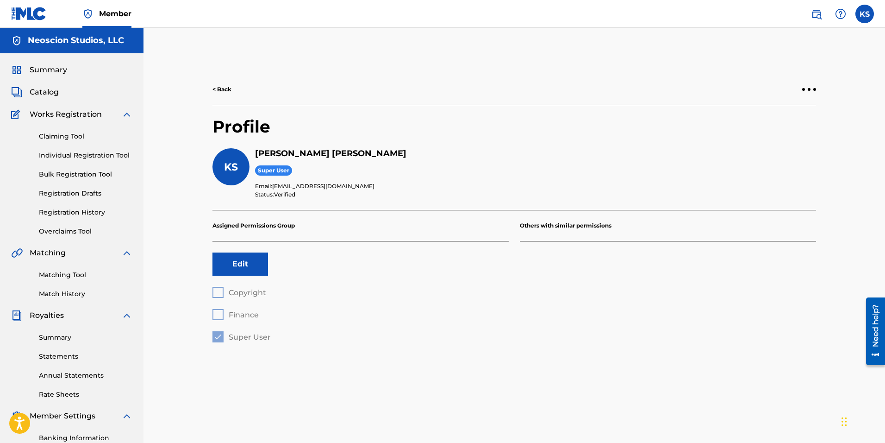
click at [804, 93] on div "< Back" at bounding box center [514, 89] width 604 height 31
click at [810, 92] on div at bounding box center [809, 90] width 14 height 6
click at [631, 272] on div "Others with similar permissions" at bounding box center [668, 276] width 296 height 132
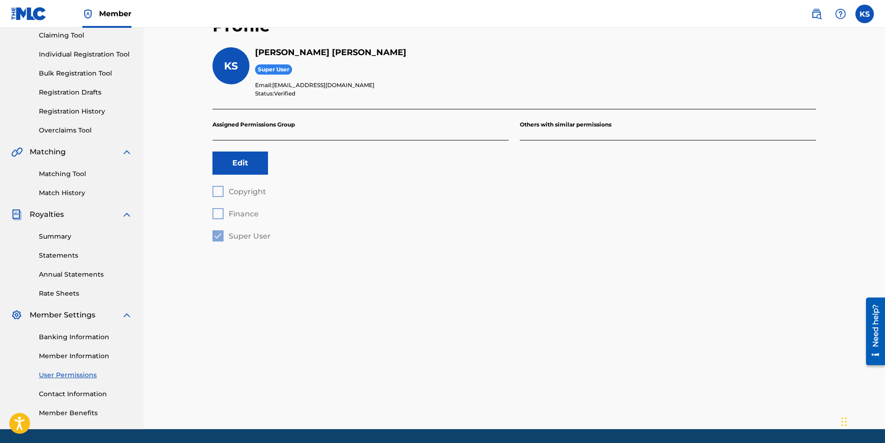
scroll to position [131, 0]
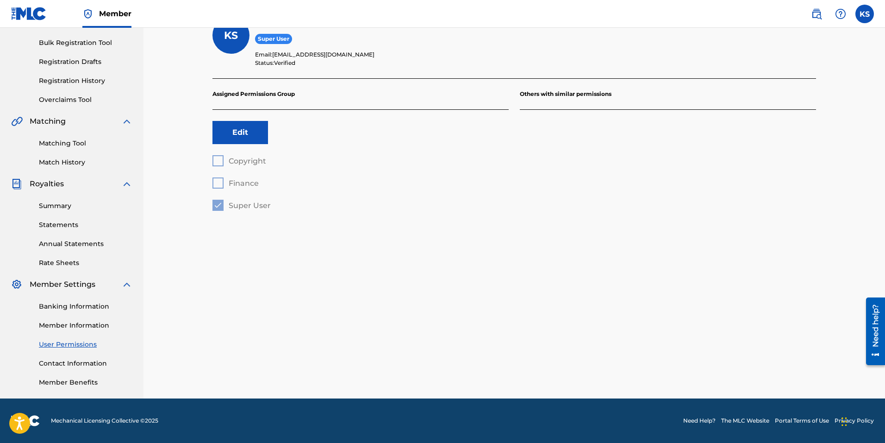
click at [67, 383] on link "Member Benefits" at bounding box center [86, 382] width 94 height 10
click at [82, 361] on link "Contact Information" at bounding box center [86, 363] width 94 height 10
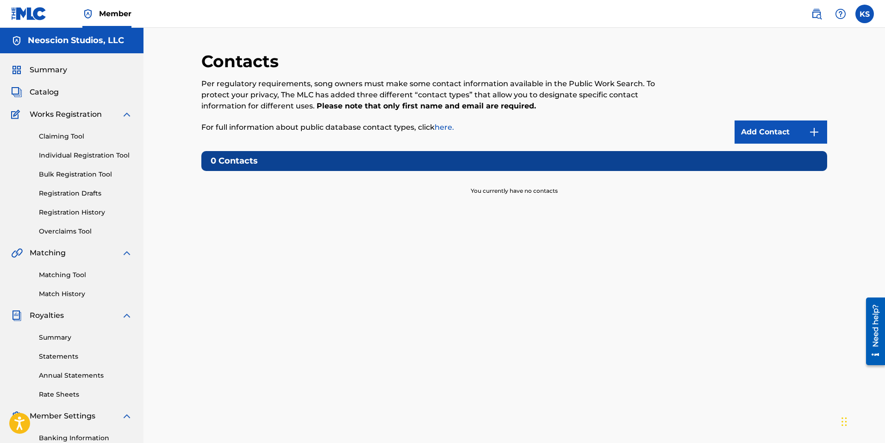
click at [54, 335] on link "Summary" at bounding box center [86, 337] width 94 height 10
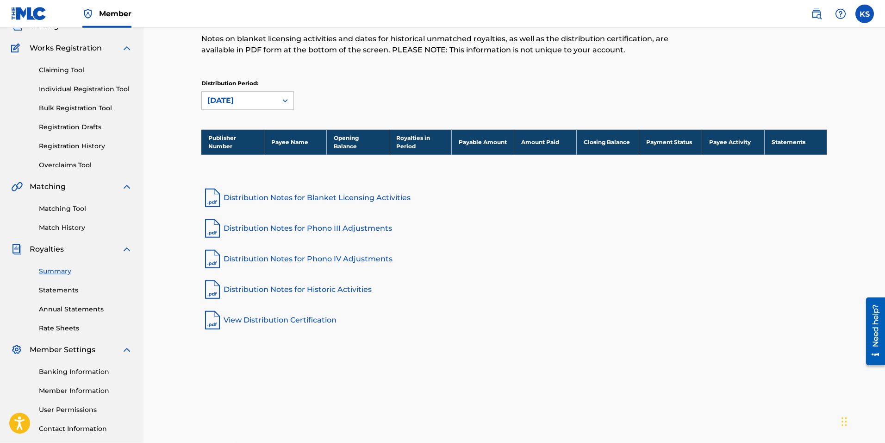
scroll to position [131, 0]
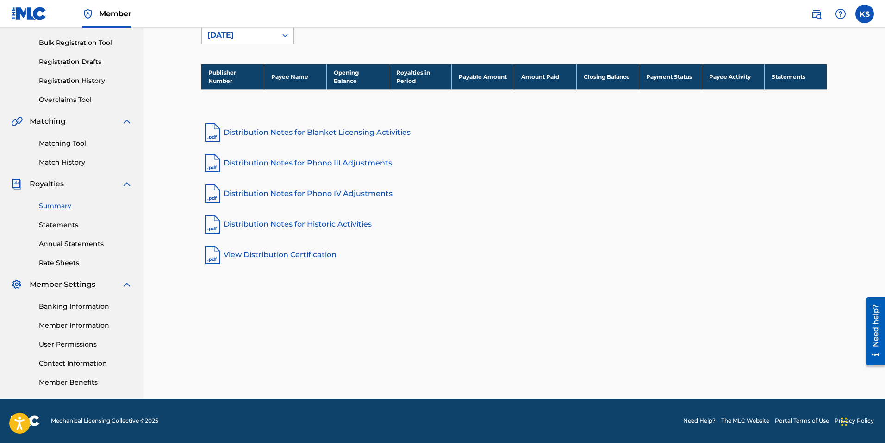
click at [60, 306] on link "Banking Information" at bounding box center [86, 306] width 94 height 10
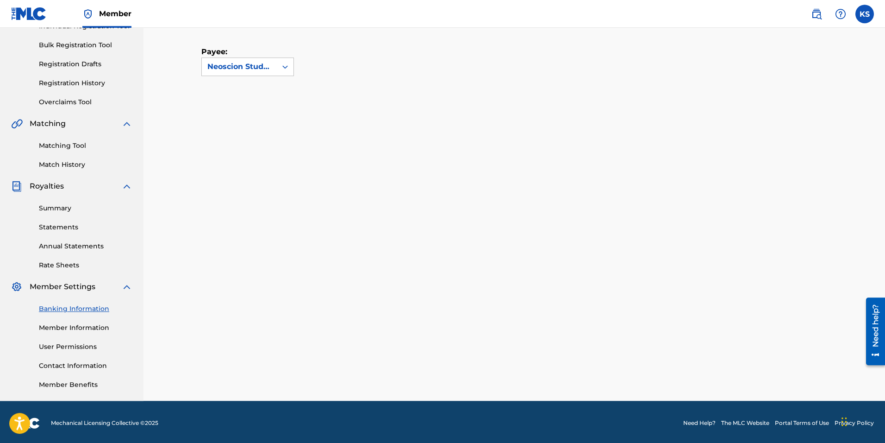
scroll to position [131, 0]
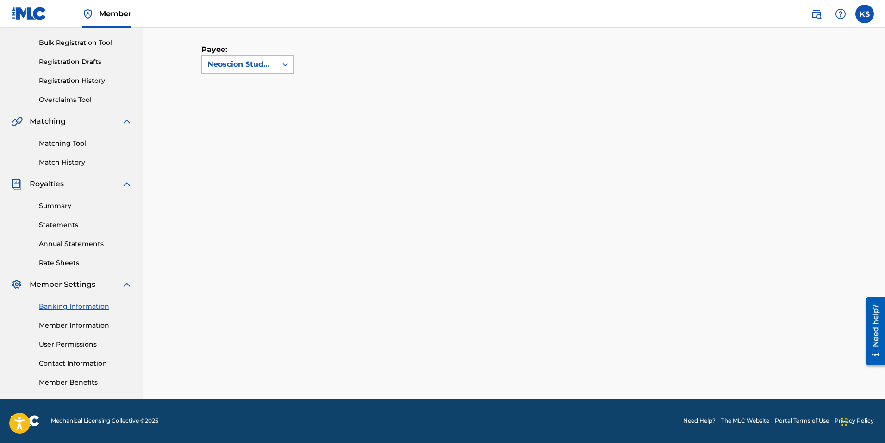
click at [59, 324] on link "Member Information" at bounding box center [86, 325] width 94 height 10
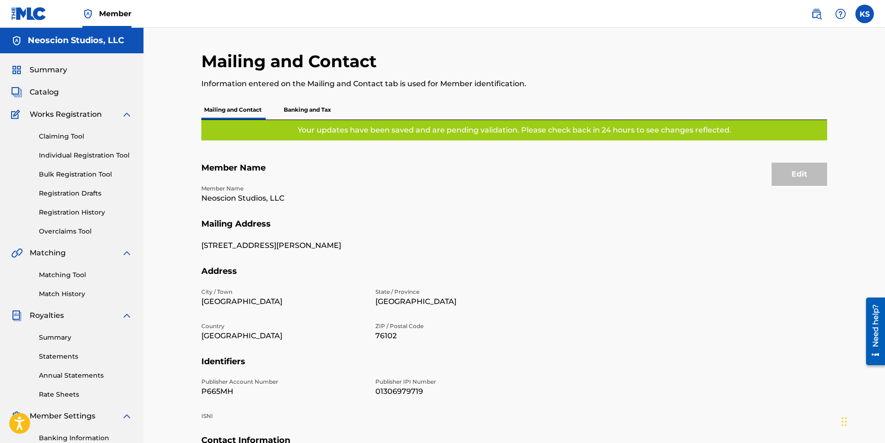
scroll to position [131, 0]
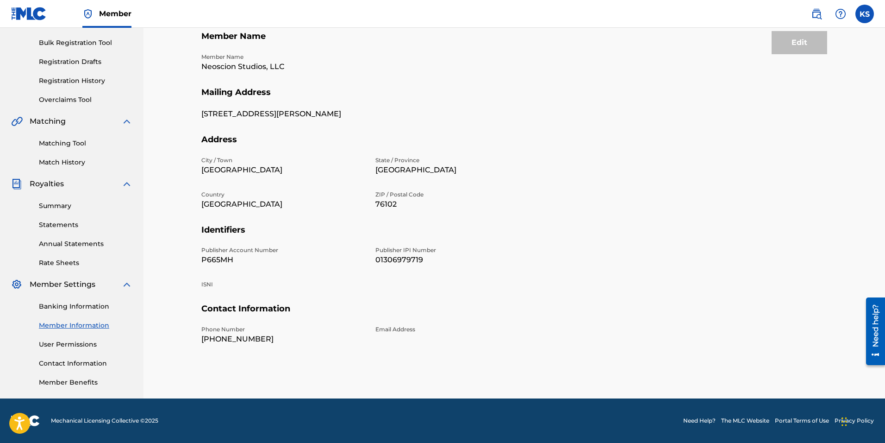
click at [79, 306] on link "Banking Information" at bounding box center [86, 306] width 94 height 10
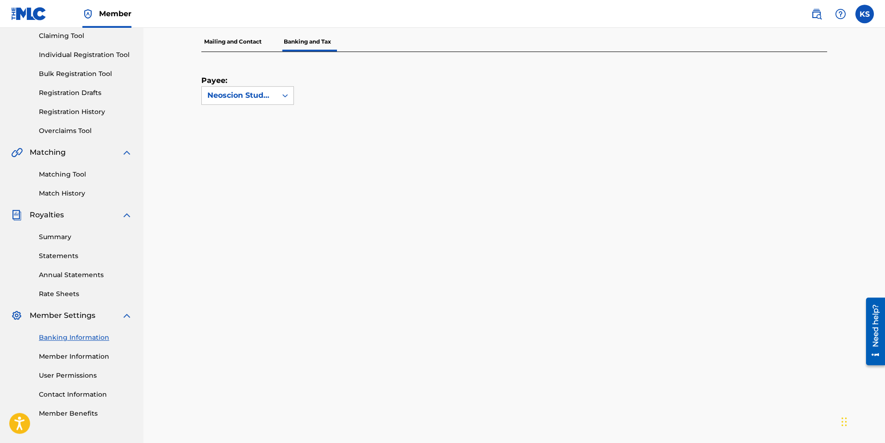
scroll to position [150, 0]
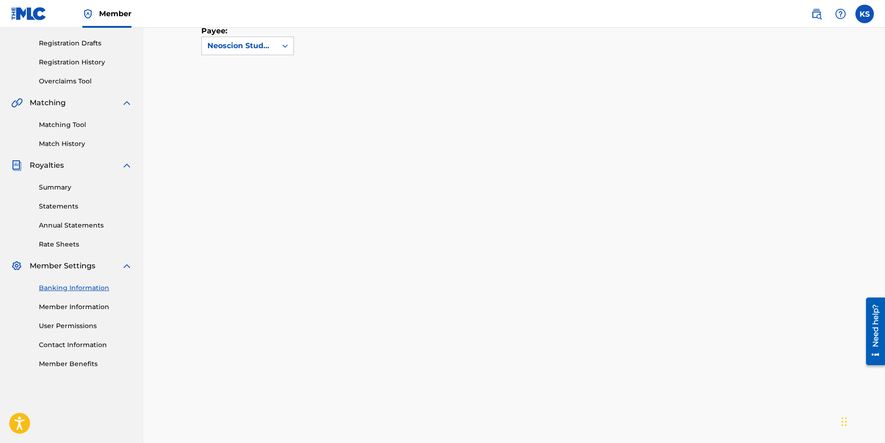
click at [61, 345] on link "Contact Information" at bounding box center [86, 345] width 94 height 10
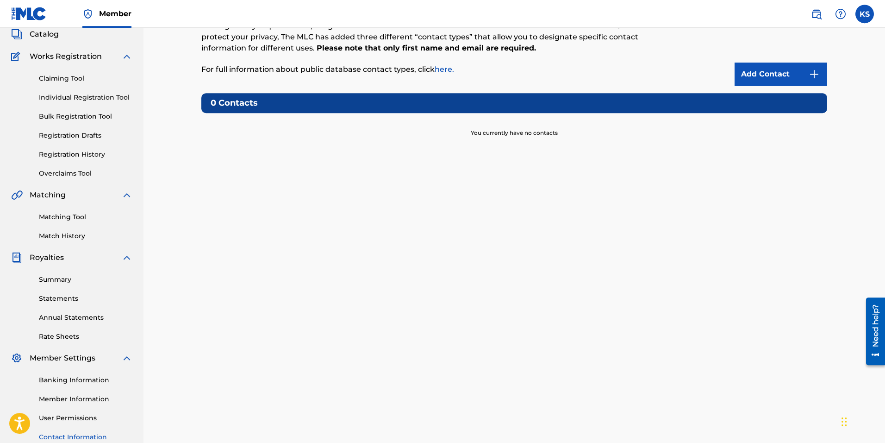
scroll to position [131, 0]
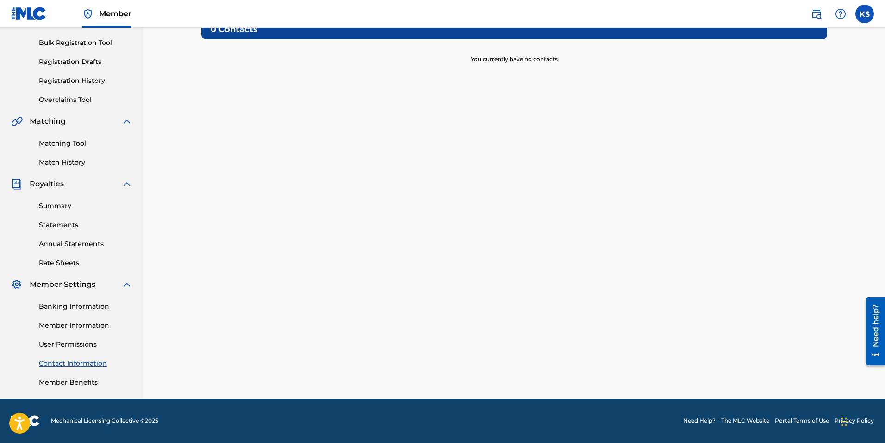
click at [64, 381] on link "Member Benefits" at bounding box center [86, 382] width 94 height 10
click at [72, 324] on link "Member Information" at bounding box center [86, 325] width 94 height 10
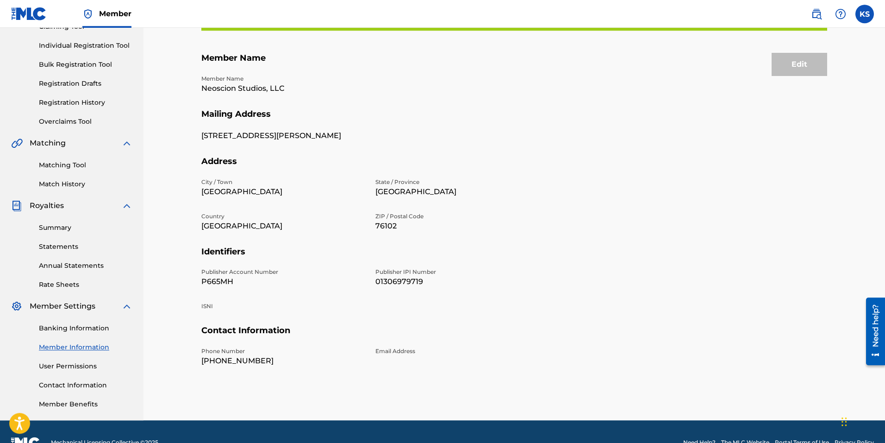
scroll to position [131, 0]
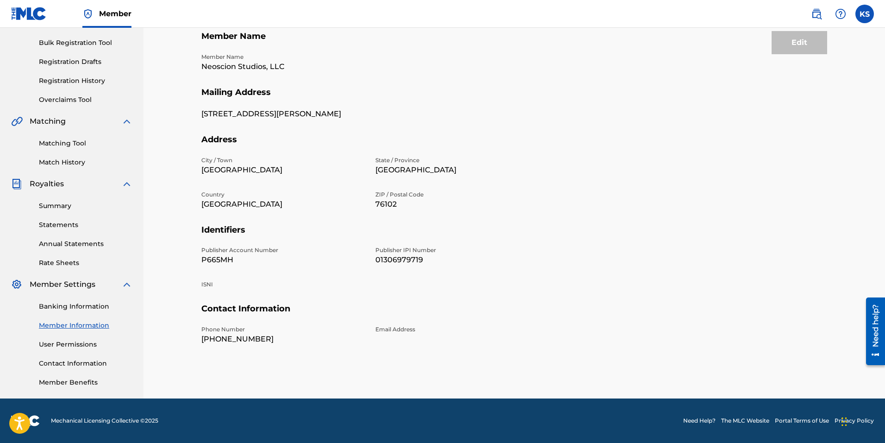
click at [71, 306] on link "Banking Information" at bounding box center [86, 306] width 94 height 10
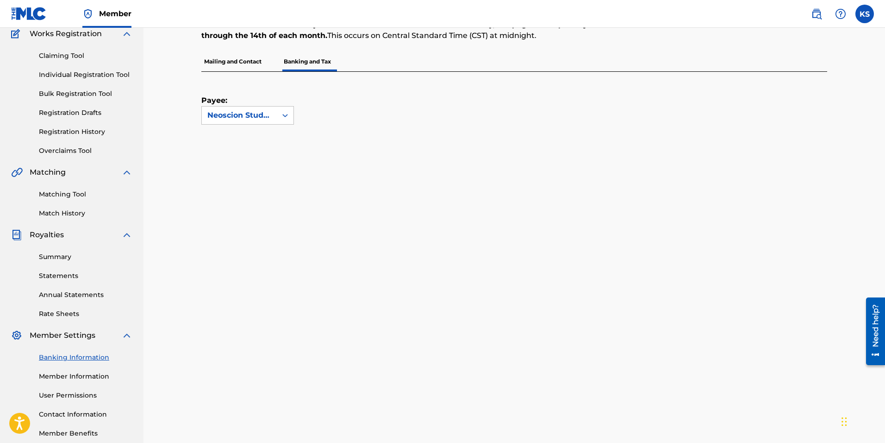
scroll to position [150, 0]
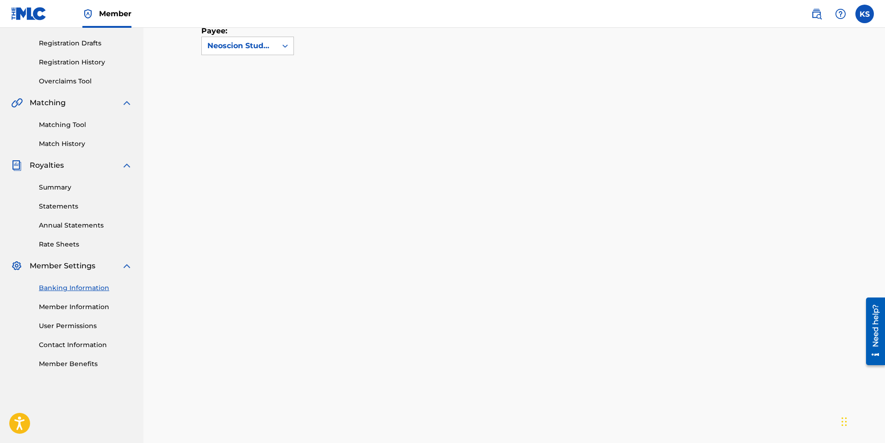
click at [58, 186] on link "Summary" at bounding box center [86, 187] width 94 height 10
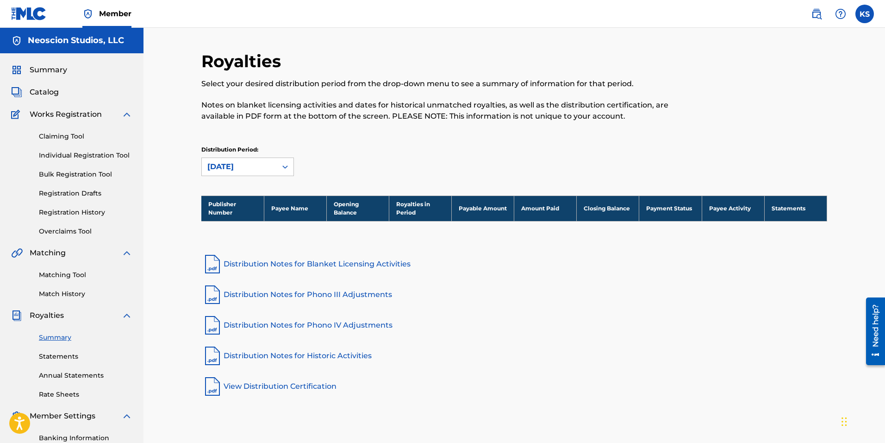
click at [62, 272] on link "Matching Tool" at bounding box center [86, 275] width 94 height 10
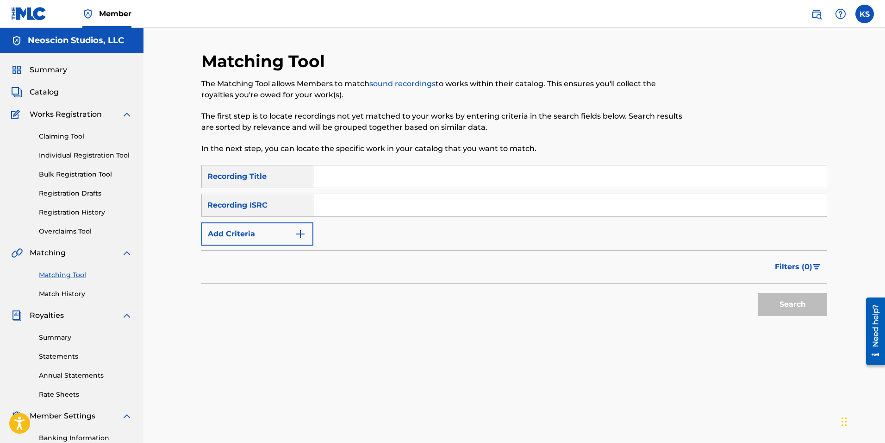
click at [64, 294] on link "Match History" at bounding box center [86, 294] width 94 height 10
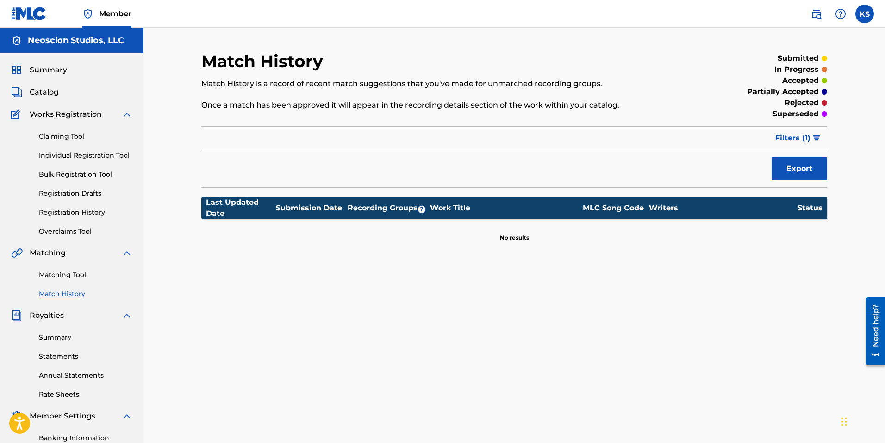
click at [68, 136] on link "Claiming Tool" at bounding box center [86, 136] width 94 height 10
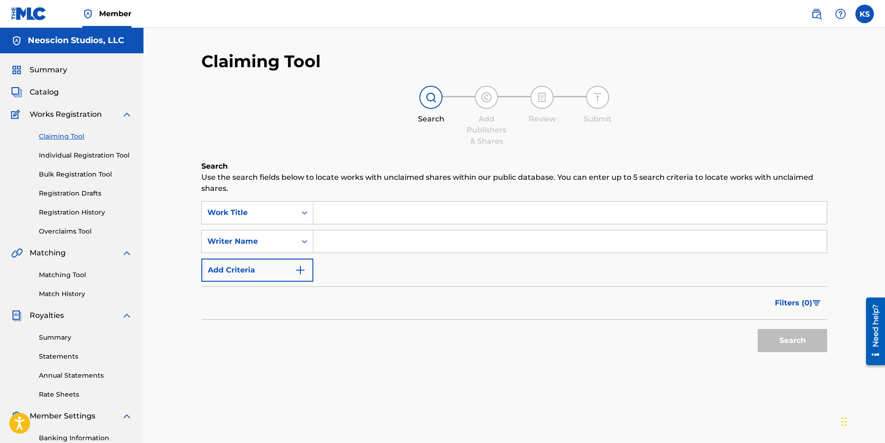
click at [81, 174] on link "Bulk Registration Tool" at bounding box center [86, 174] width 94 height 10
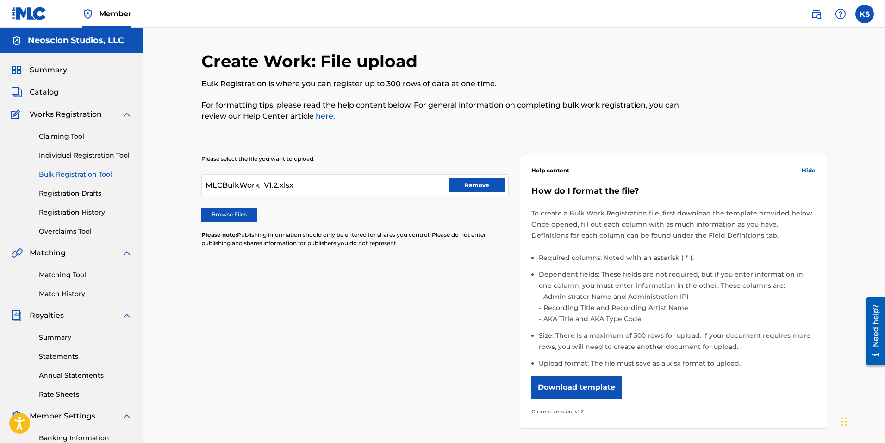
click at [482, 186] on button "Remove" at bounding box center [477, 185] width 56 height 14
click at [63, 195] on link "Registration Drafts" at bounding box center [86, 193] width 94 height 10
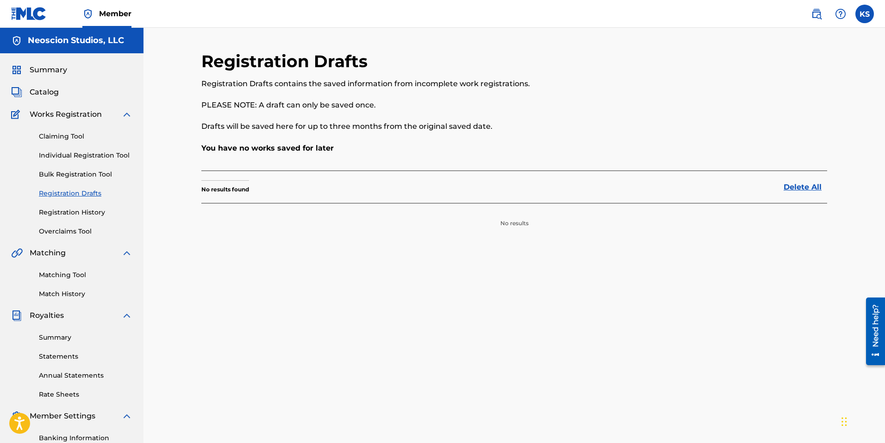
click at [69, 213] on link "Registration History" at bounding box center [86, 212] width 94 height 10
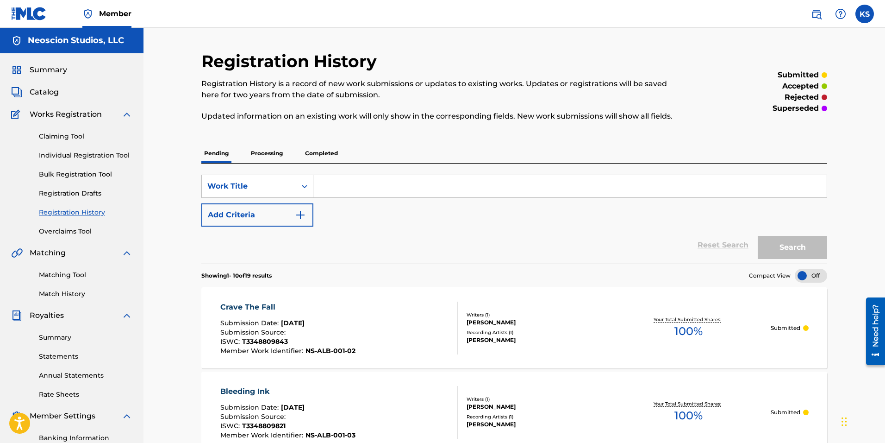
click at [322, 153] on p "Completed" at bounding box center [321, 152] width 38 height 19
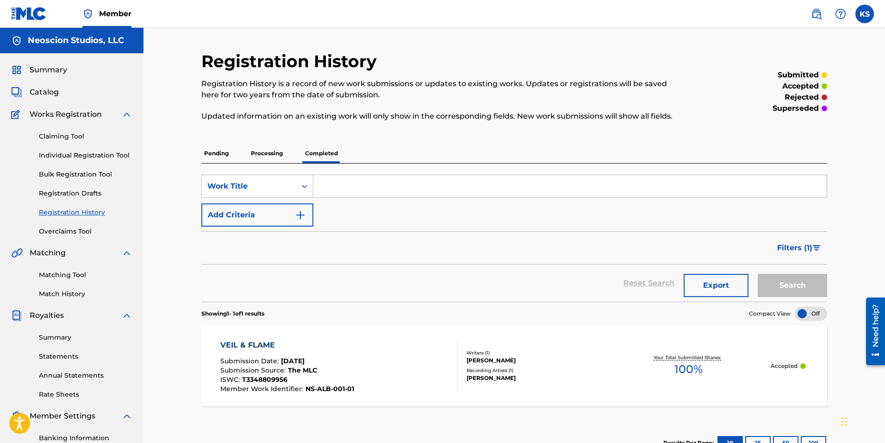
click at [210, 152] on p "Pending" at bounding box center [216, 152] width 30 height 19
